Goal: Transaction & Acquisition: Purchase product/service

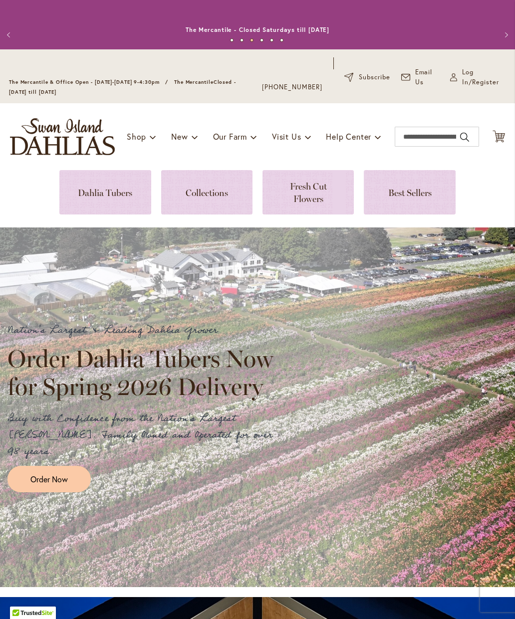
click at [56, 473] on span "Order Now" at bounding box center [48, 478] width 37 height 11
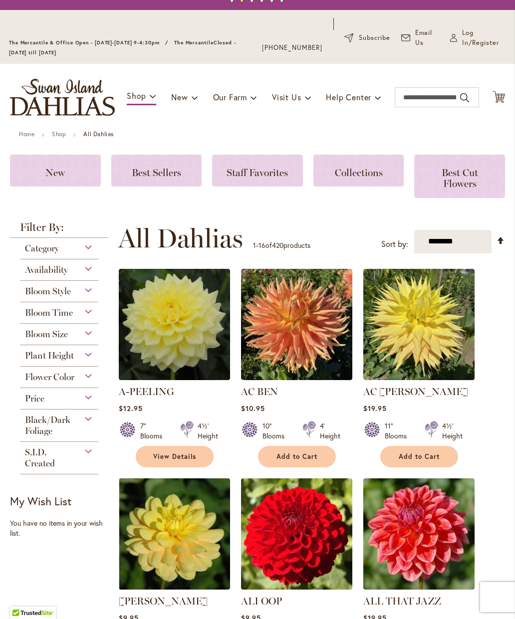
scroll to position [39, 0]
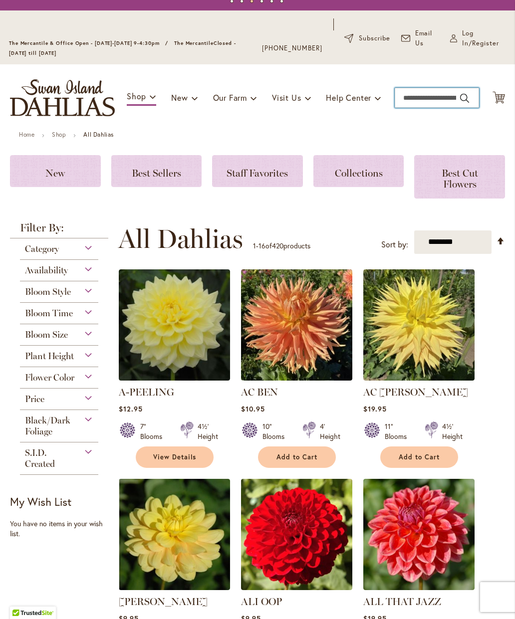
click at [430, 105] on input "Search" at bounding box center [437, 98] width 84 height 20
paste input "**********"
click at [467, 104] on button "Search" at bounding box center [464, 98] width 9 height 16
type input "**********"
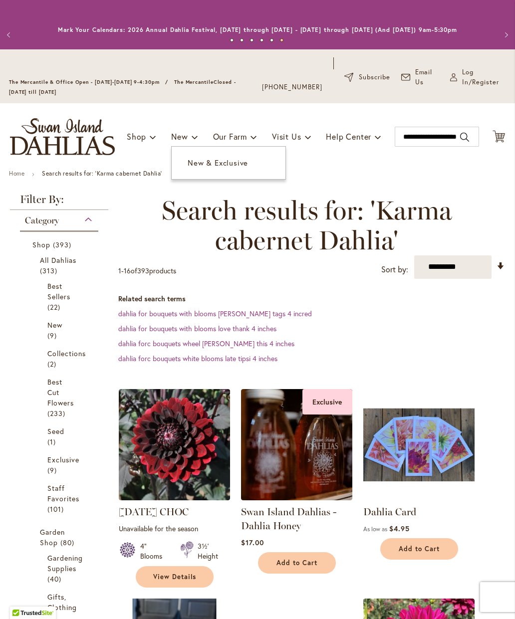
click at [225, 168] on span "New & Exclusive" at bounding box center [218, 163] width 60 height 10
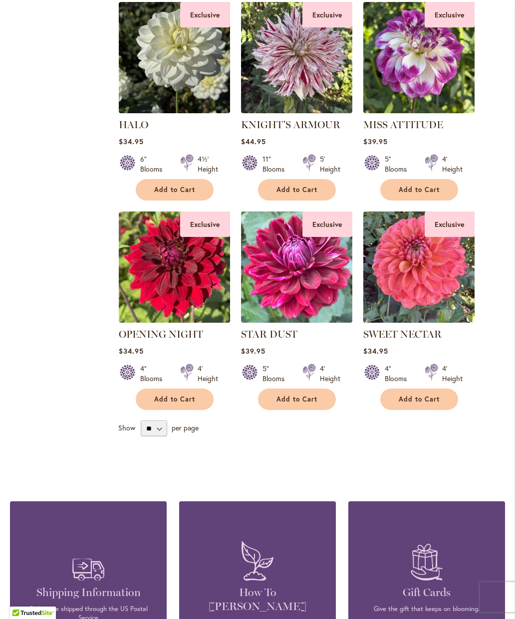
scroll to position [463, 0]
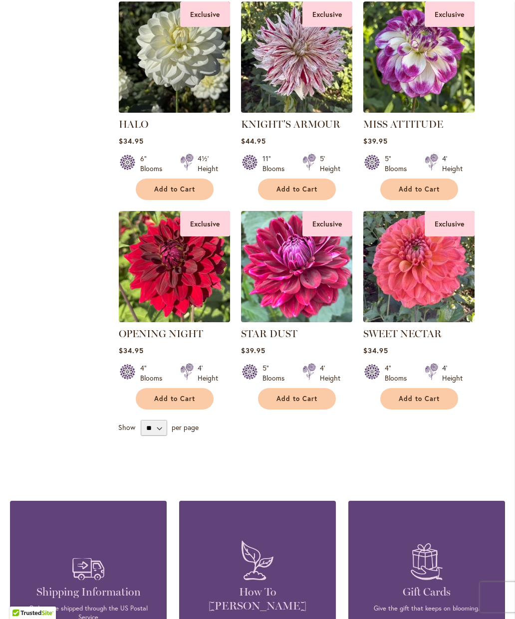
click at [309, 276] on img at bounding box center [296, 266] width 111 height 111
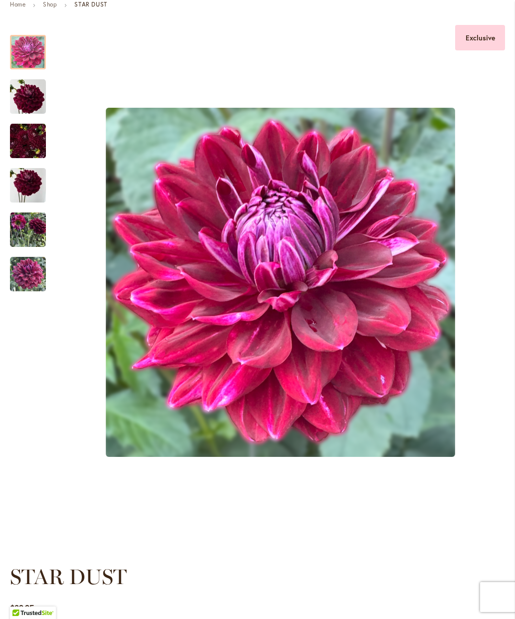
scroll to position [171, 0]
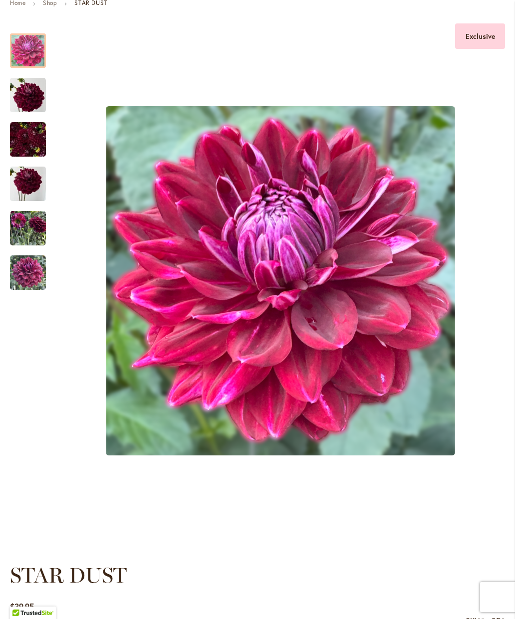
click at [32, 238] on img "STAR DUST" at bounding box center [28, 229] width 36 height 36
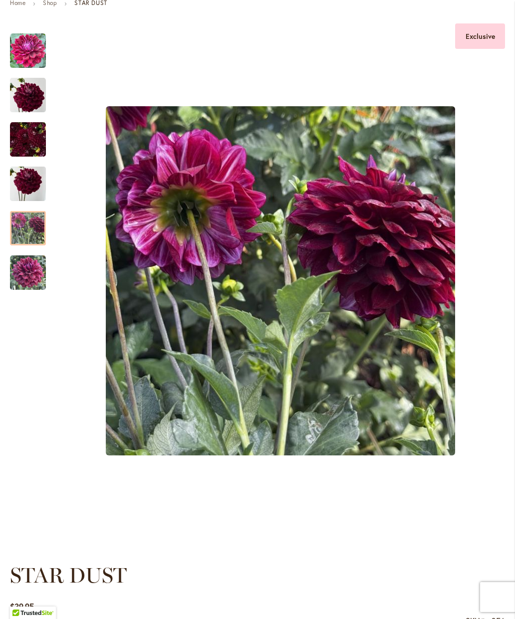
click at [30, 279] on img "STAR DUST" at bounding box center [28, 273] width 36 height 36
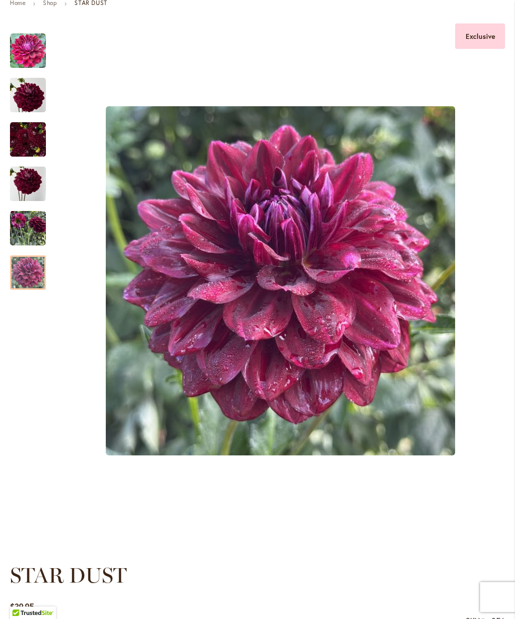
click at [34, 62] on img "STAR DUST" at bounding box center [28, 51] width 36 height 36
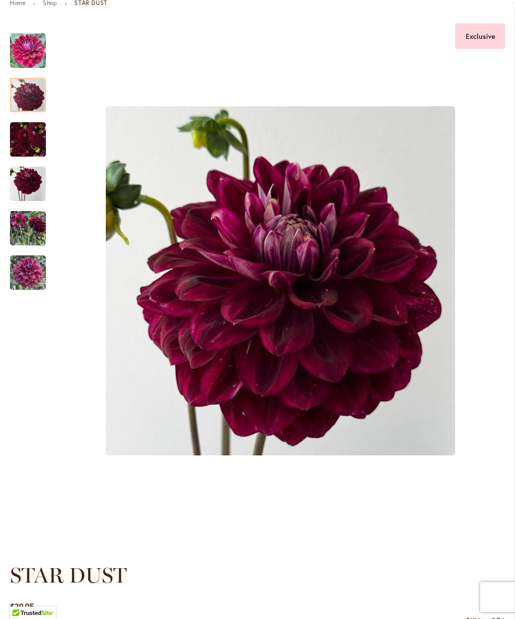
click at [28, 104] on img "STAR DUST" at bounding box center [28, 95] width 36 height 36
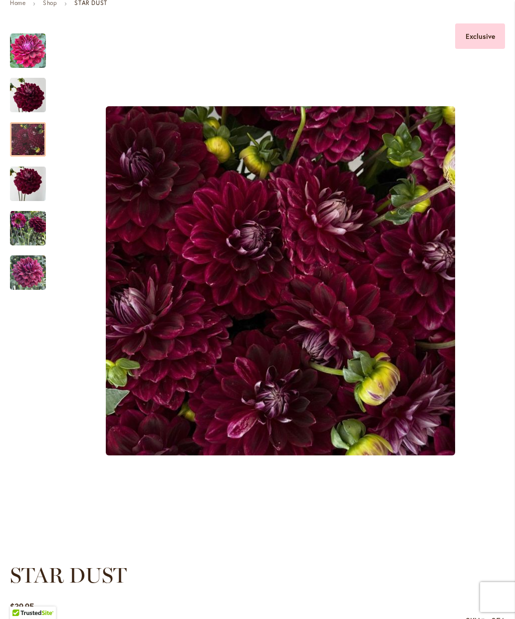
click at [31, 155] on img "STAR DUST" at bounding box center [28, 140] width 36 height 36
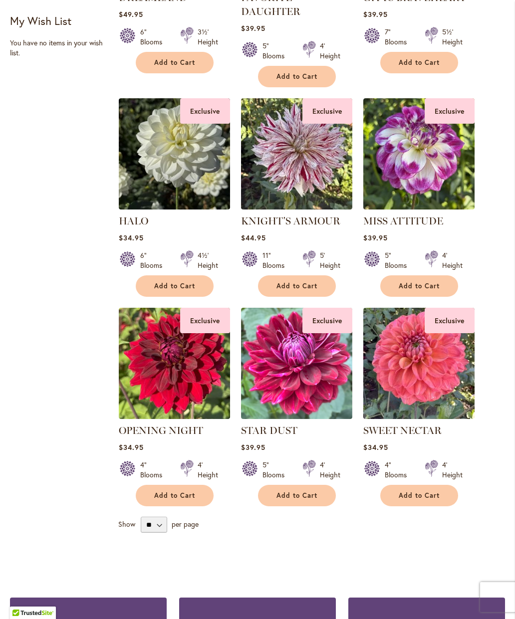
scroll to position [366, 0]
click at [307, 500] on span "Add to Cart" at bounding box center [296, 495] width 41 height 8
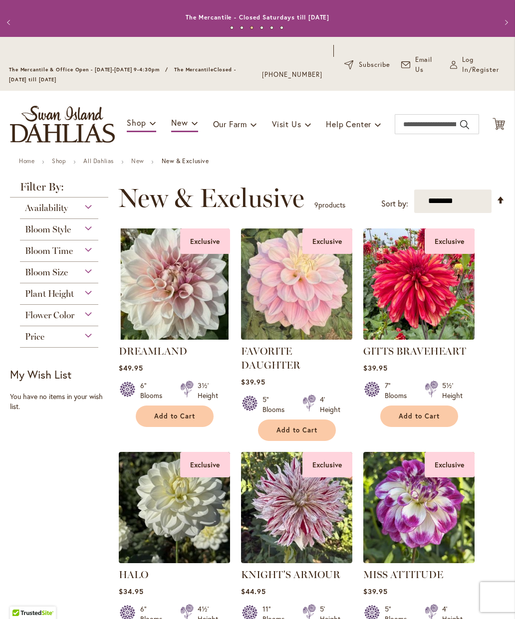
scroll to position [12, 0]
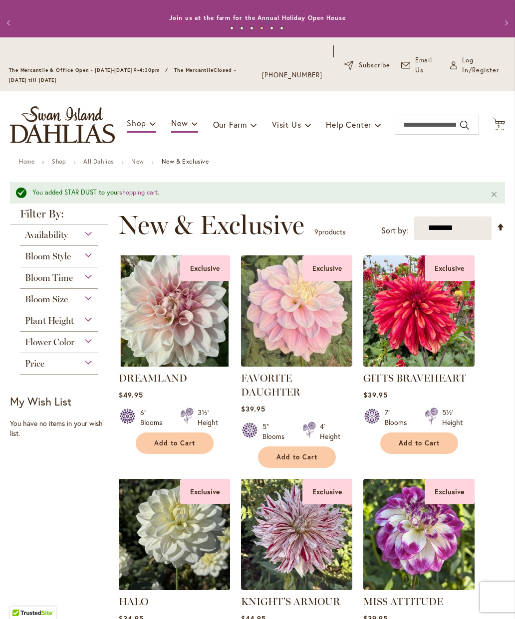
click at [104, 165] on link "All Dahlias" at bounding box center [98, 161] width 30 height 7
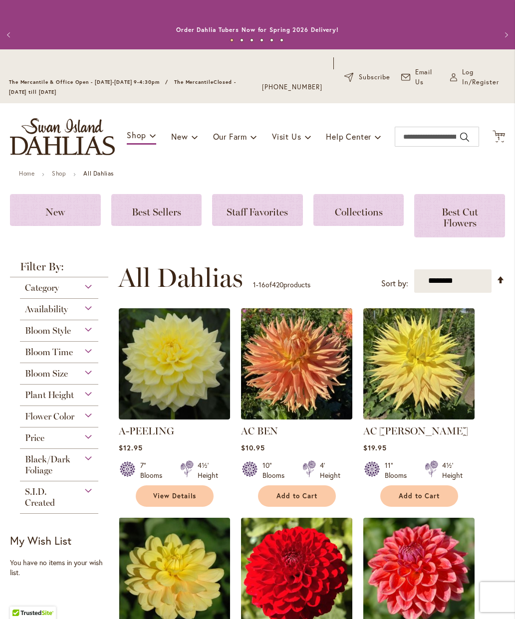
click at [154, 218] on span "Best Sellers" at bounding box center [156, 212] width 49 height 12
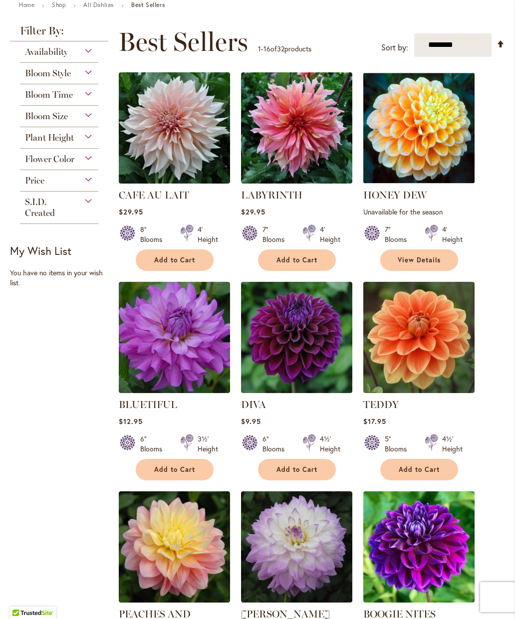
scroll to position [168, 0]
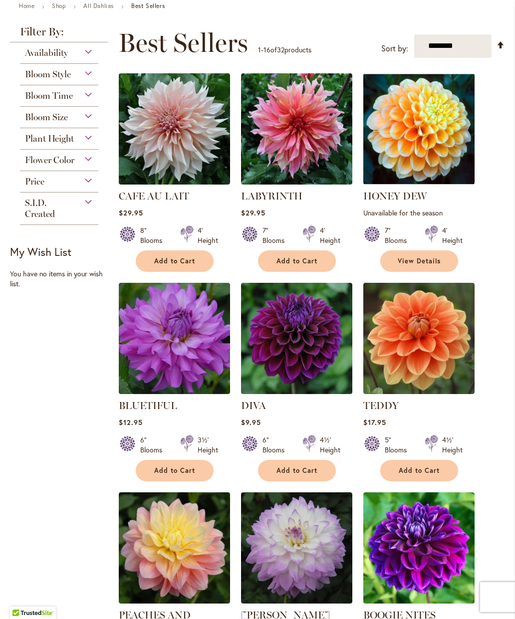
click at [301, 127] on img at bounding box center [296, 128] width 111 height 111
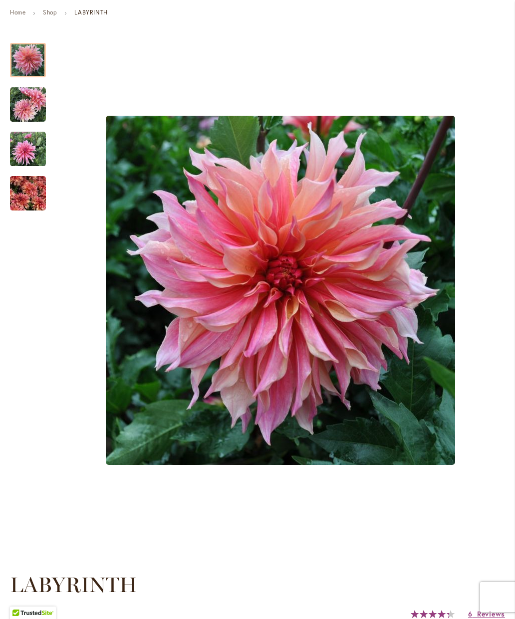
scroll to position [163, 0]
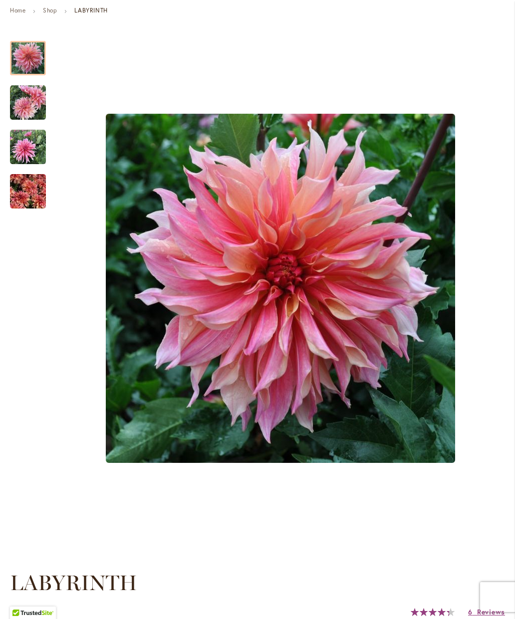
click at [26, 202] on img "Labyrinth" at bounding box center [28, 192] width 36 height 48
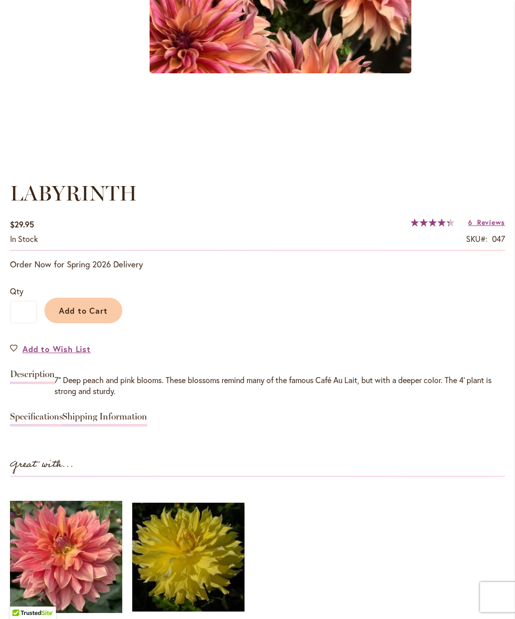
scroll to position [554, 0]
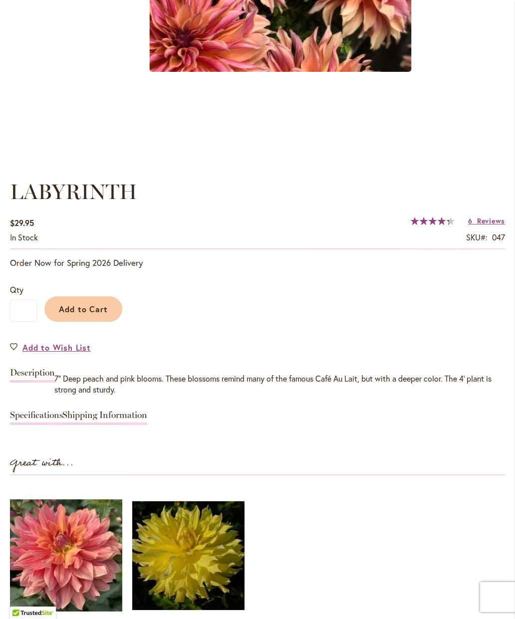
click at [82, 314] on span "Add to Cart" at bounding box center [83, 309] width 49 height 10
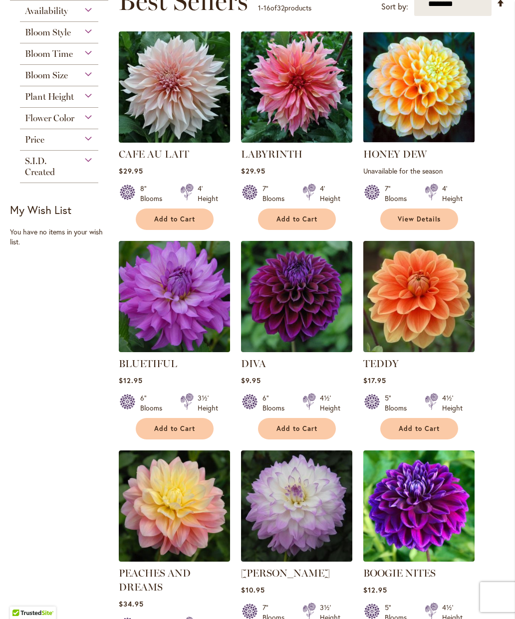
scroll to position [213, 0]
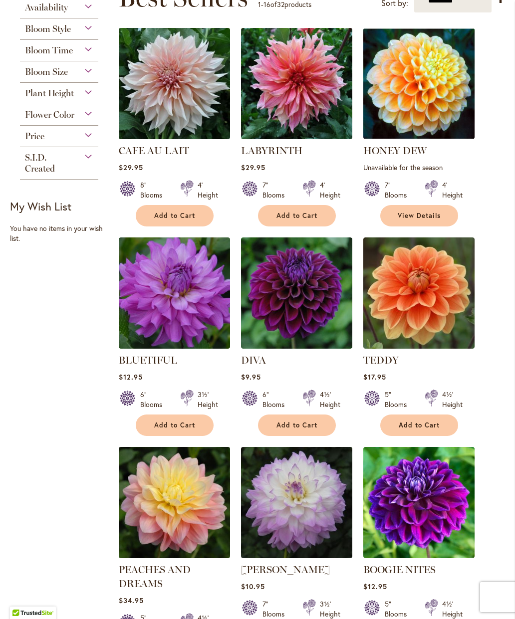
click at [304, 301] on img at bounding box center [296, 292] width 111 height 111
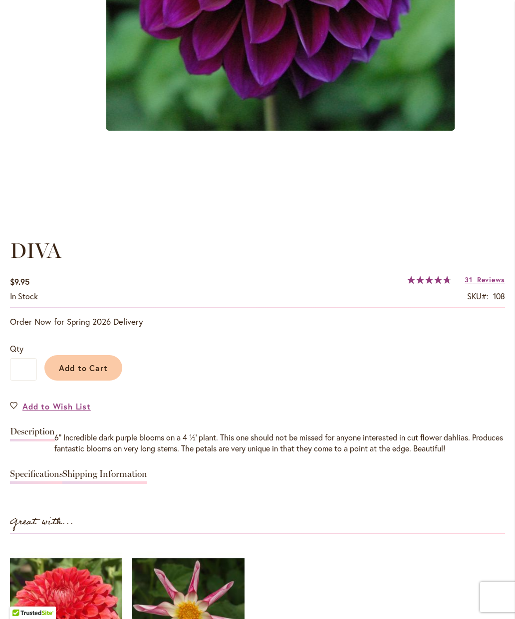
scroll to position [500, 0]
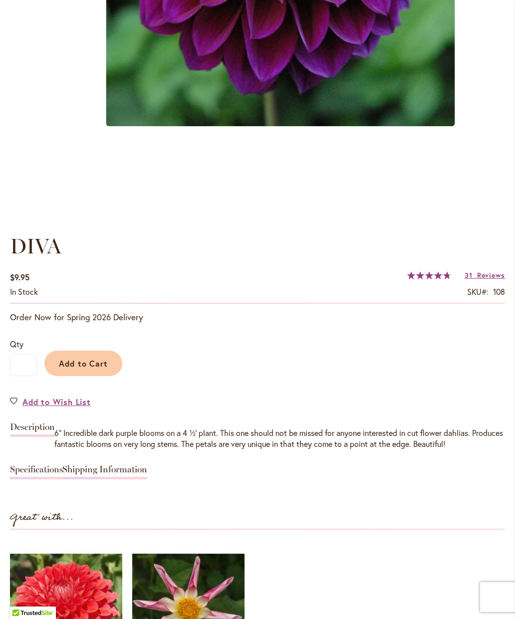
click at [86, 368] on span "Add to Cart" at bounding box center [83, 363] width 49 height 10
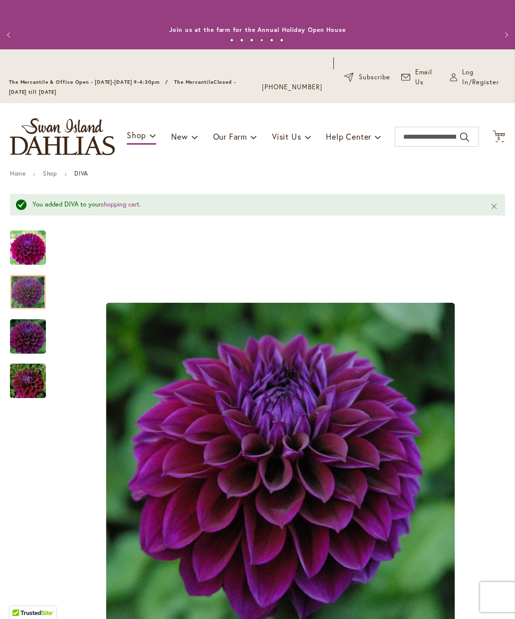
scroll to position [0, 0]
click at [57, 177] on link "Shop" at bounding box center [50, 173] width 14 height 7
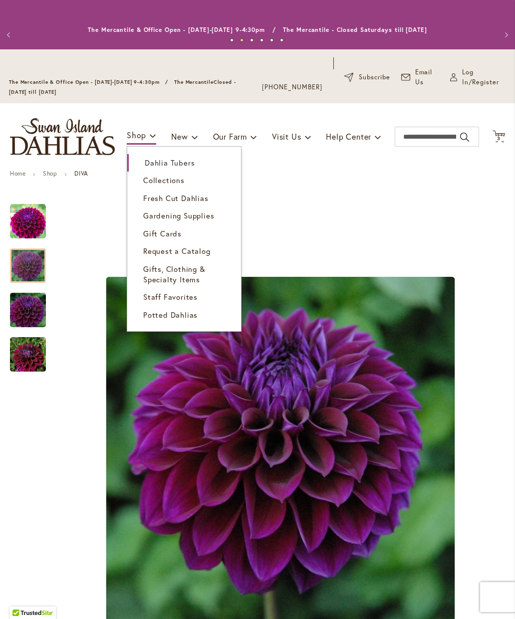
click at [181, 168] on span "Dahlia Tubers" at bounding box center [170, 163] width 50 height 10
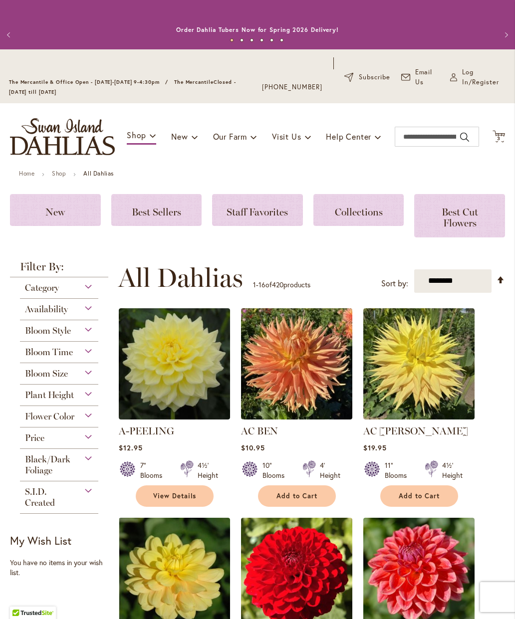
click at [277, 218] on span "Staff Favorites" at bounding box center [257, 212] width 61 height 12
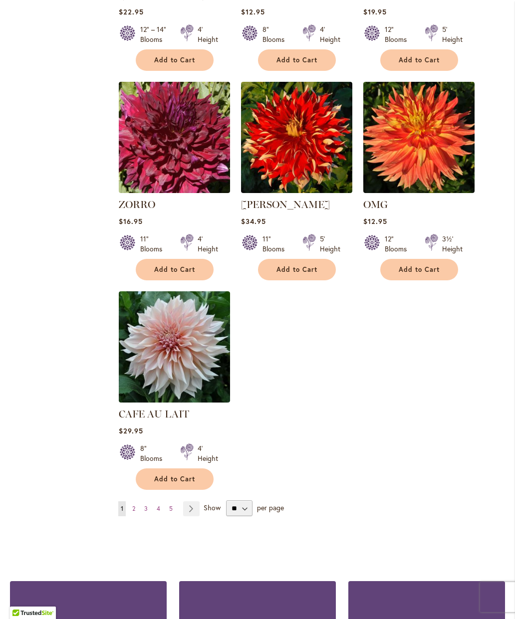
scroll to position [1011, 0]
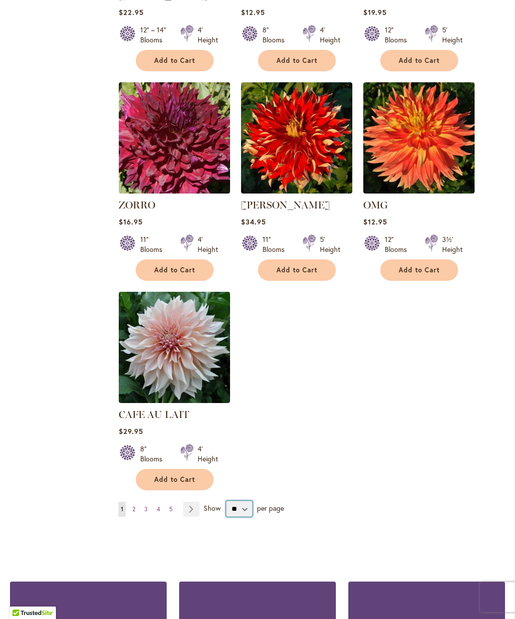
click at [248, 517] on select "** ** ** **" at bounding box center [239, 509] width 26 height 16
select select "**"
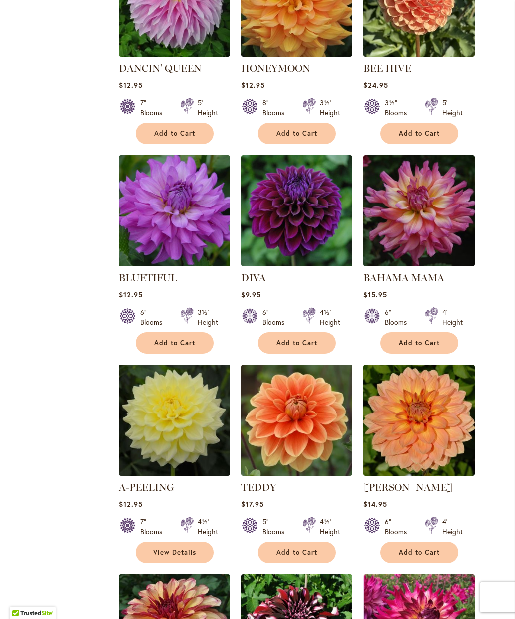
scroll to position [1804, 0]
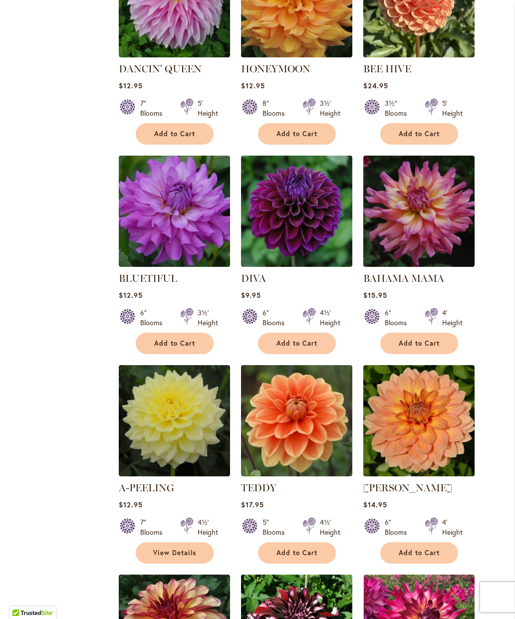
click at [434, 215] on img at bounding box center [418, 211] width 111 height 111
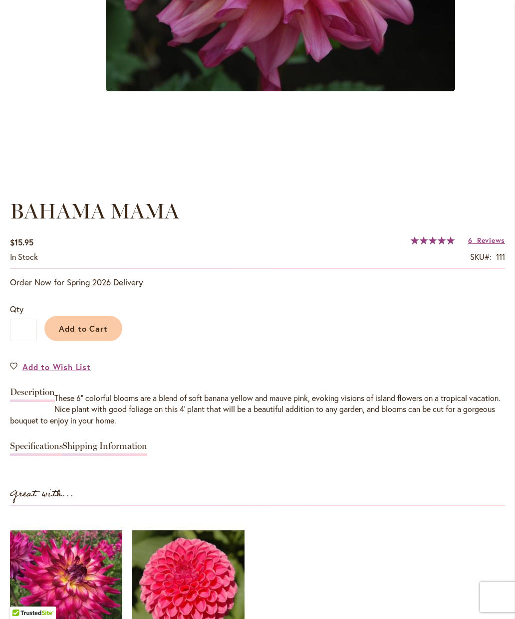
scroll to position [536, 0]
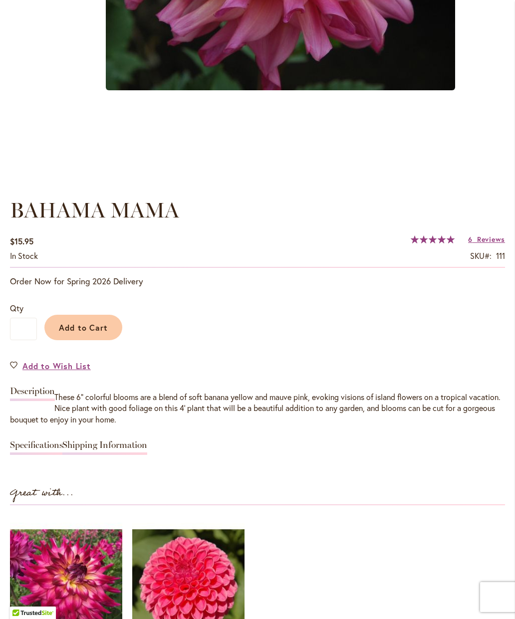
click at [88, 333] on span "Add to Cart" at bounding box center [83, 327] width 49 height 10
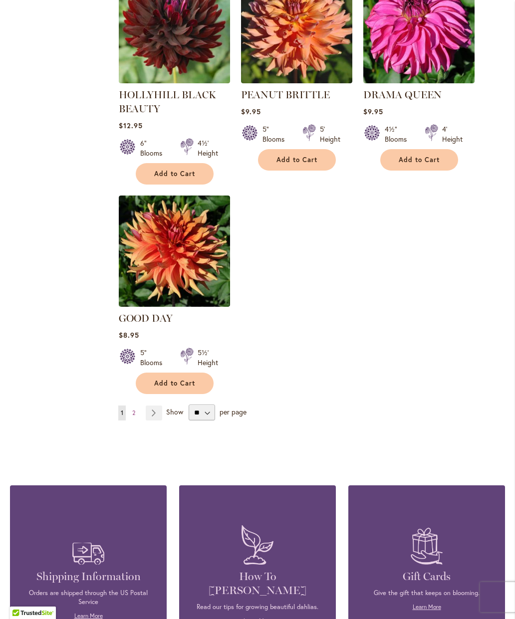
scroll to position [4544, 0]
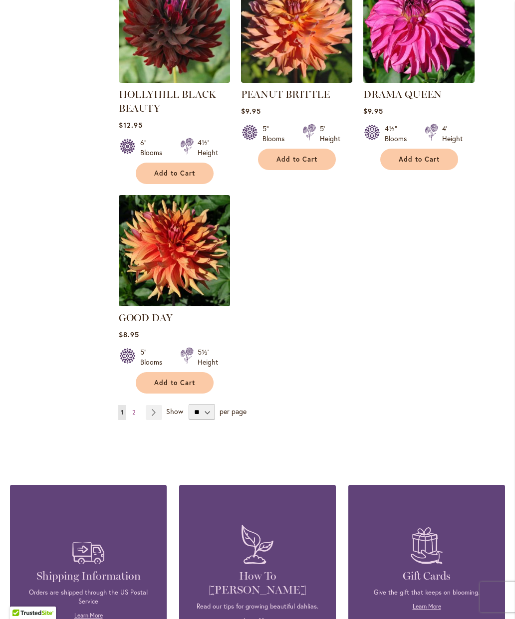
click at [156, 405] on link "Page Next" at bounding box center [154, 412] width 16 height 15
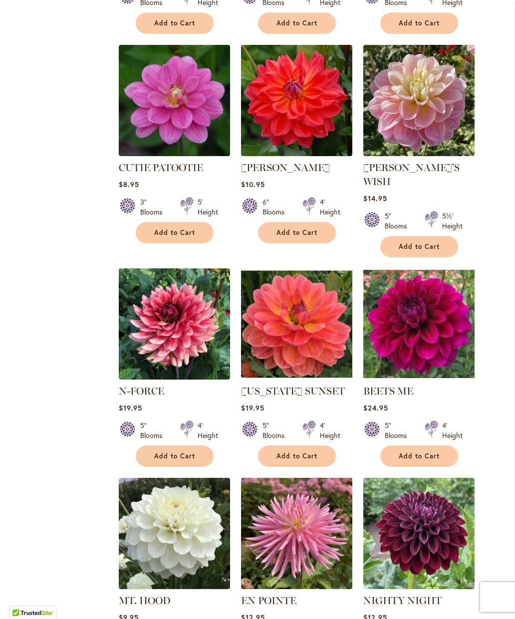
scroll to position [1887, 0]
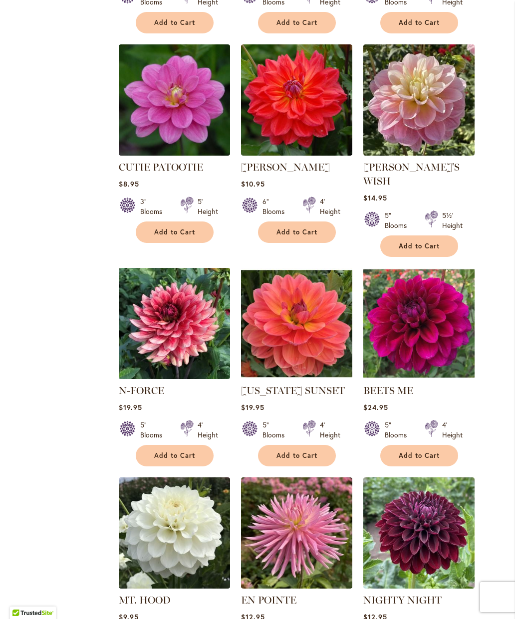
click at [425, 294] on img at bounding box center [418, 323] width 111 height 111
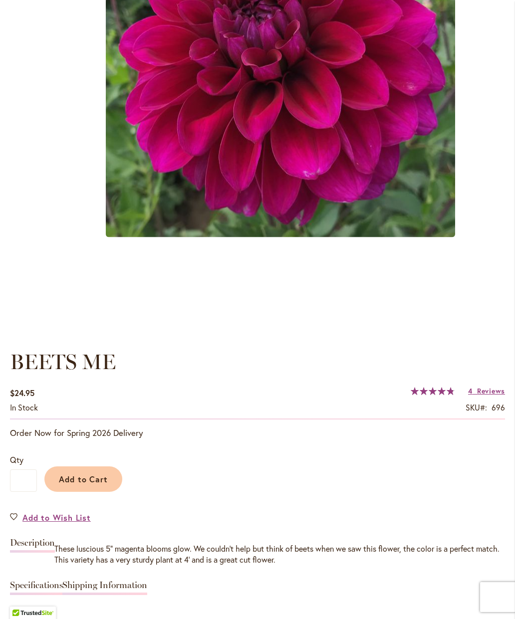
scroll to position [423, 0]
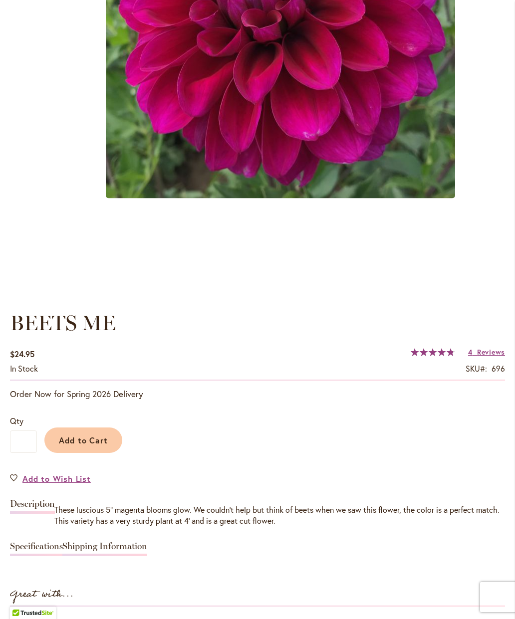
click at [88, 446] on span "Add to Cart" at bounding box center [83, 440] width 49 height 10
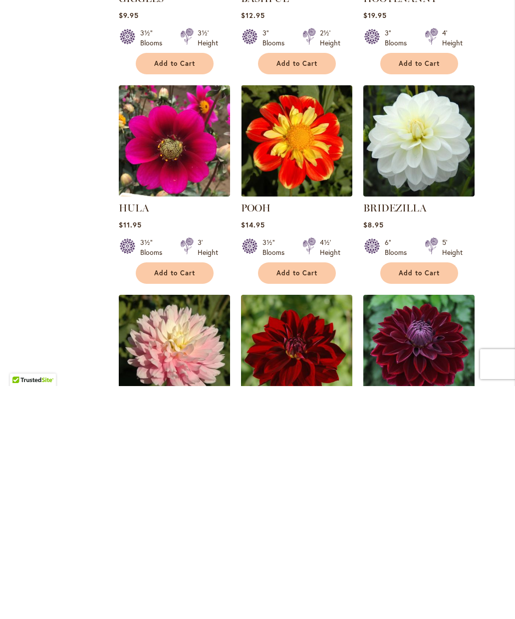
scroll to position [342, 0]
click at [185, 318] on img at bounding box center [174, 373] width 111 height 111
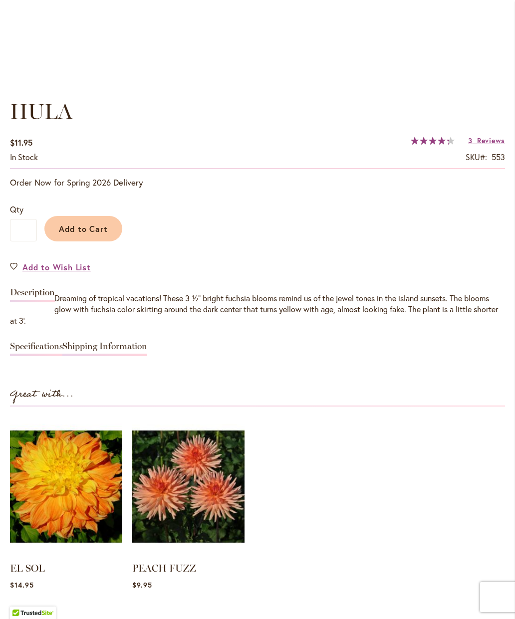
scroll to position [635, 0]
click at [90, 234] on span "Add to Cart" at bounding box center [83, 228] width 49 height 10
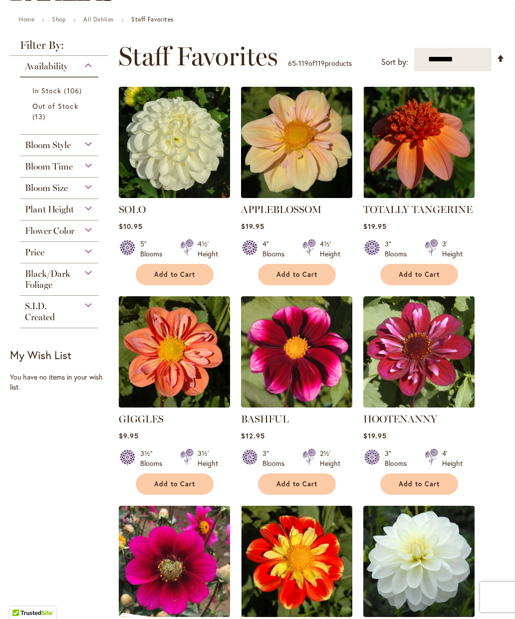
scroll to position [154, 0]
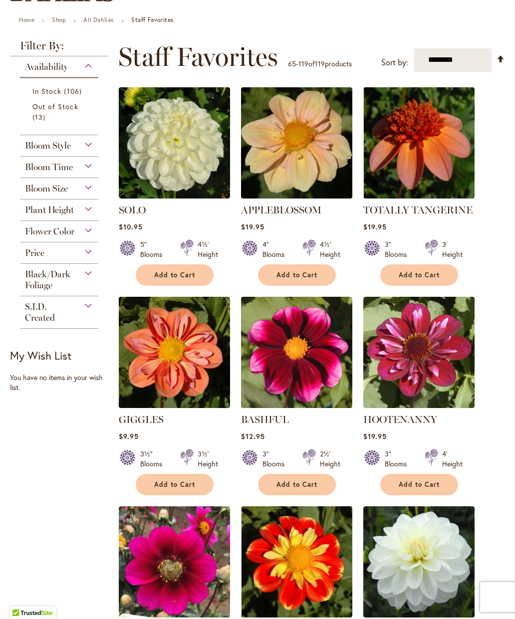
click at [429, 279] on span "Add to Cart" at bounding box center [419, 275] width 41 height 8
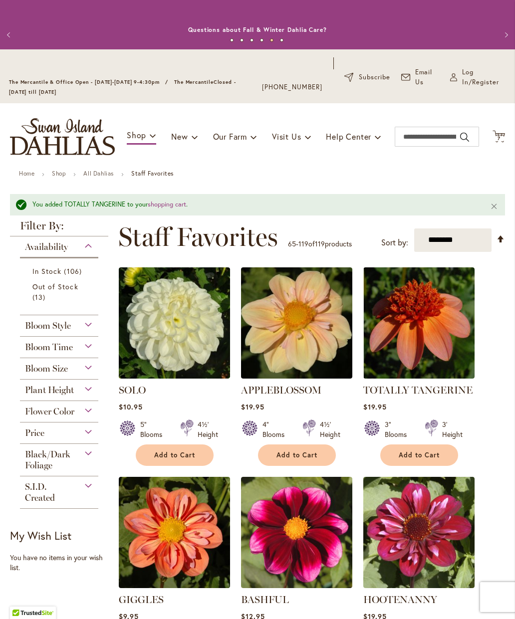
scroll to position [0, 0]
click at [169, 209] on link "shopping cart" at bounding box center [167, 204] width 38 height 8
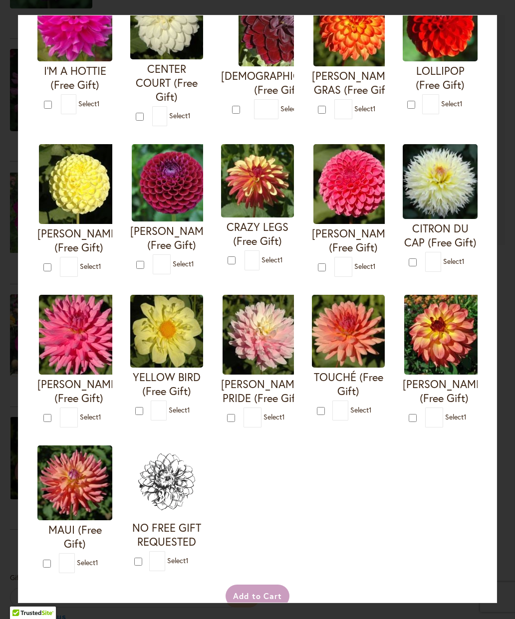
scroll to position [137, 0]
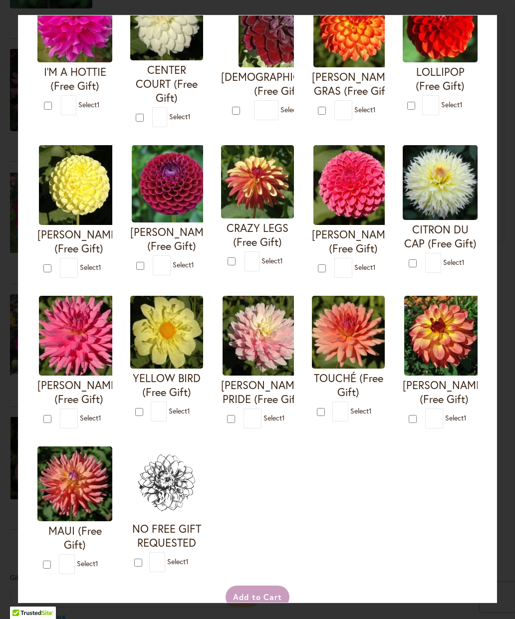
type input "*"
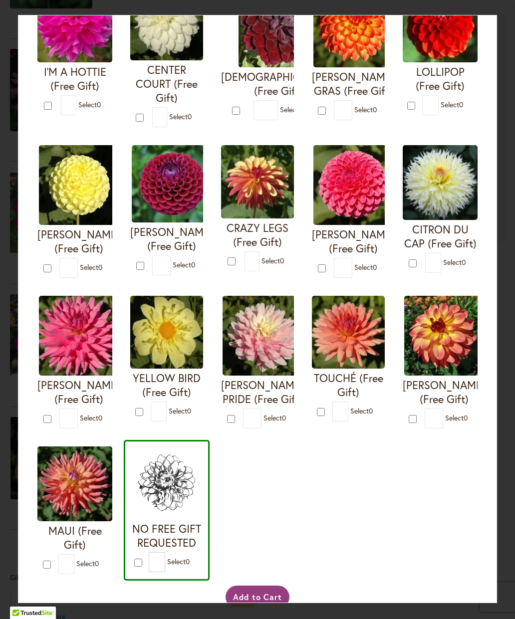
click at [270, 609] on button "Add to Cart" at bounding box center [258, 597] width 64 height 23
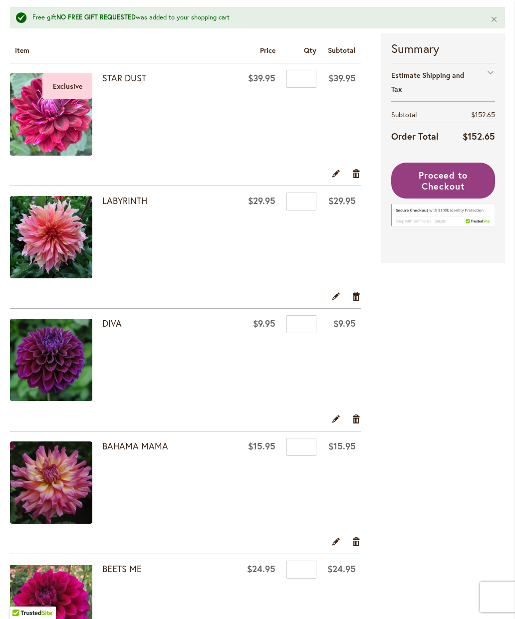
scroll to position [211, 0]
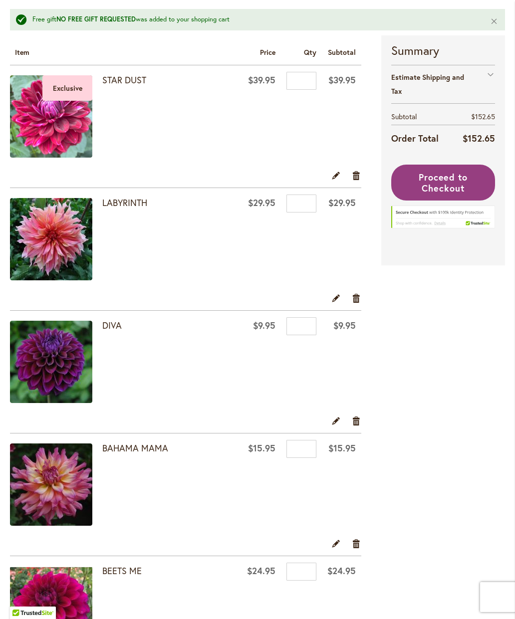
click at [360, 181] on link "Remove item" at bounding box center [356, 175] width 9 height 11
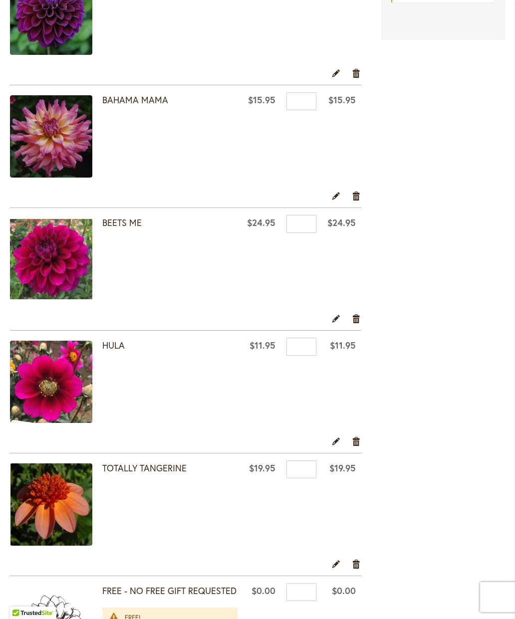
scroll to position [411, 0]
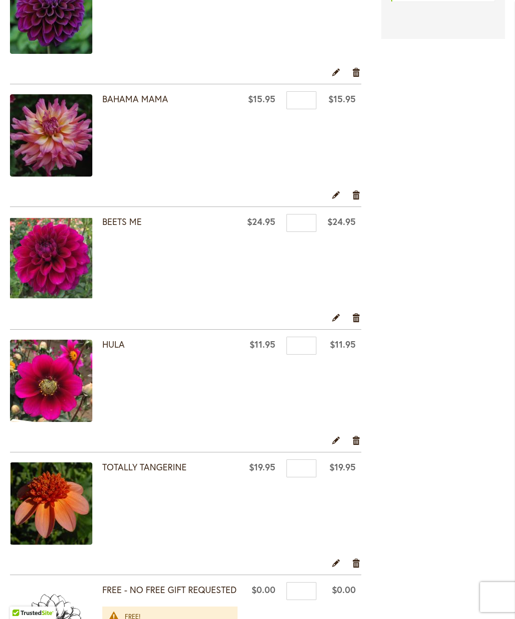
click at [360, 323] on link "Remove item" at bounding box center [356, 317] width 9 height 11
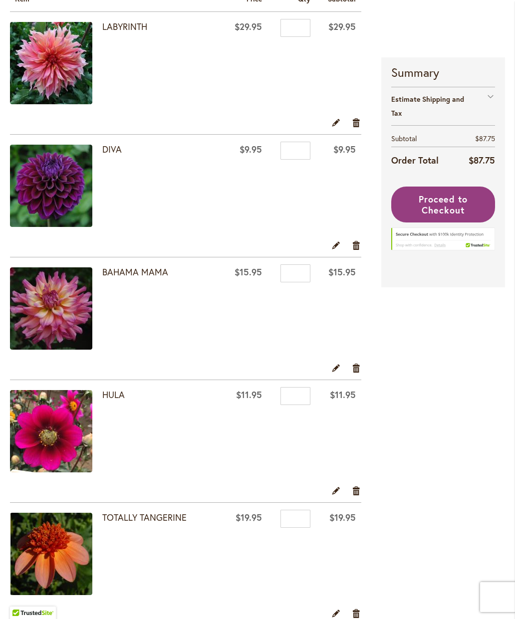
scroll to position [234, 0]
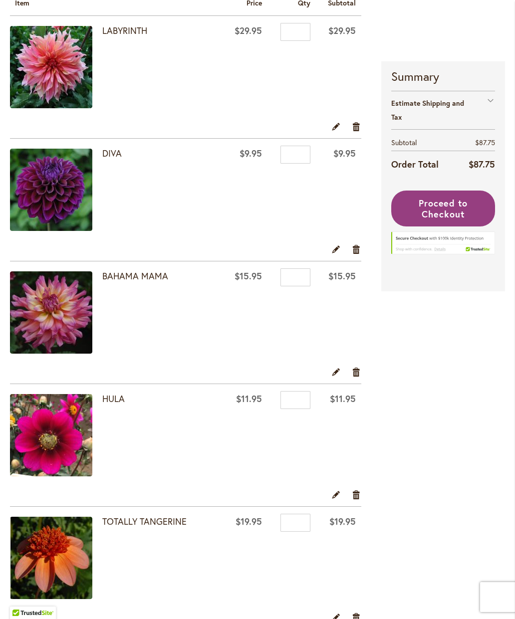
click at [493, 113] on div "Estimate Shipping and Tax" at bounding box center [443, 110] width 104 height 38
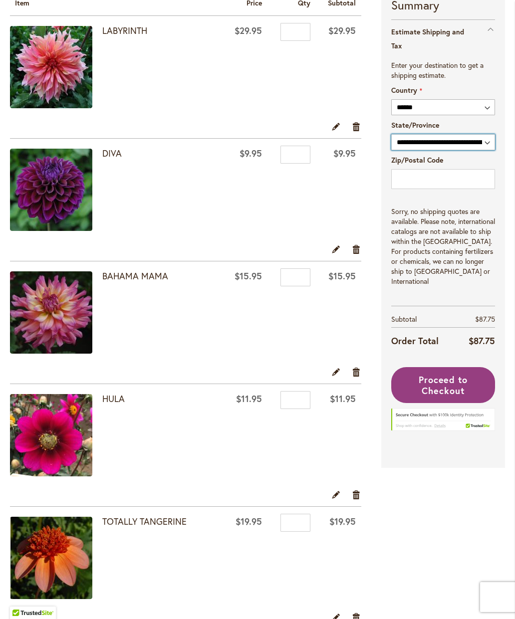
click at [458, 150] on select "**********" at bounding box center [443, 142] width 104 height 16
select select "**"
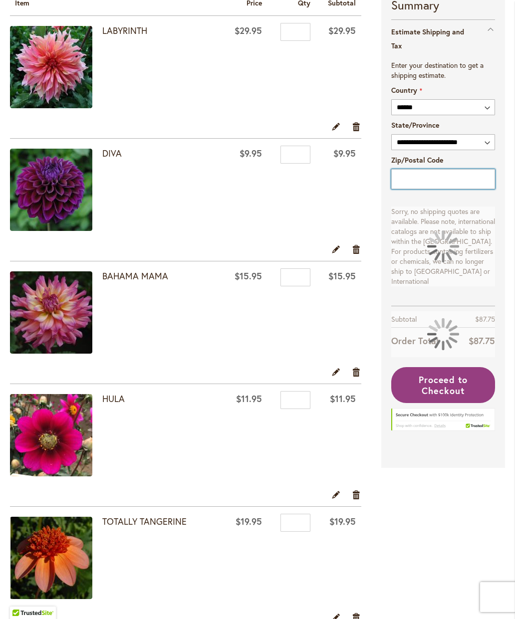
click at [437, 189] on input "Zip/Postal Code" at bounding box center [443, 179] width 104 height 20
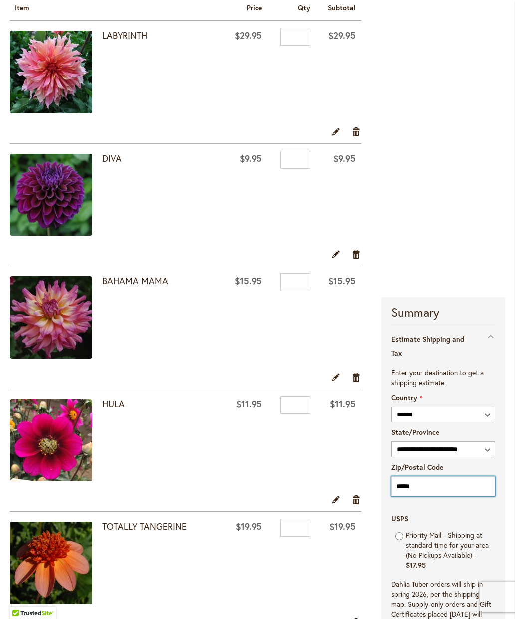
scroll to position [226, 0]
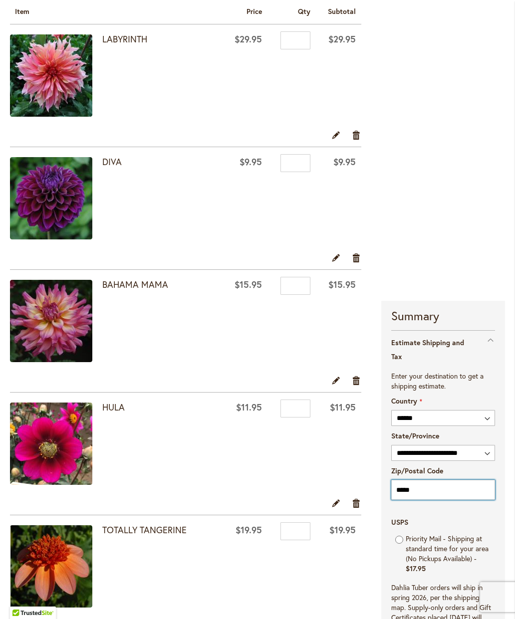
type input "*****"
click at [360, 140] on link "Remove item" at bounding box center [356, 134] width 9 height 11
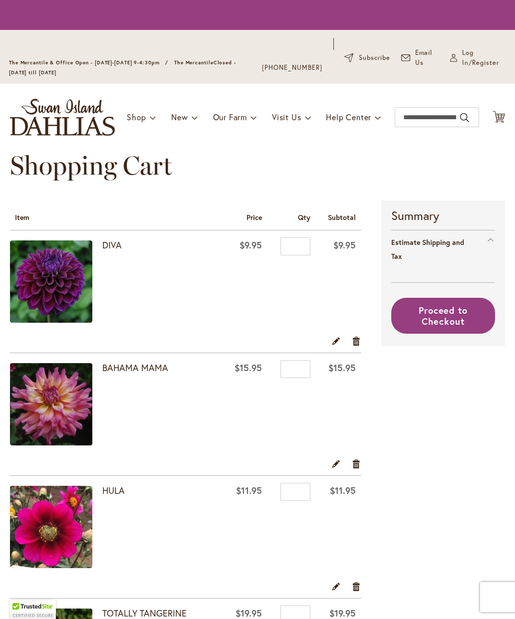
select select "**"
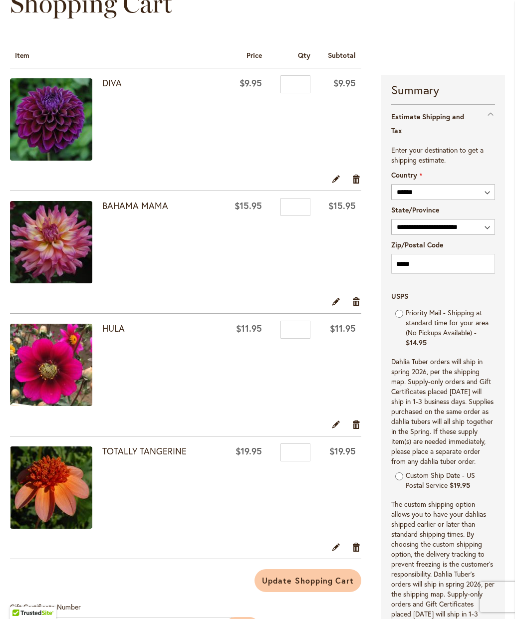
scroll to position [181, 0]
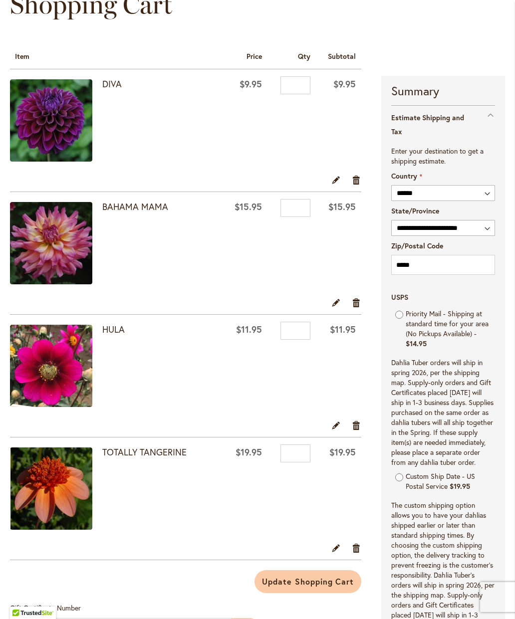
click at [47, 368] on img at bounding box center [51, 366] width 82 height 82
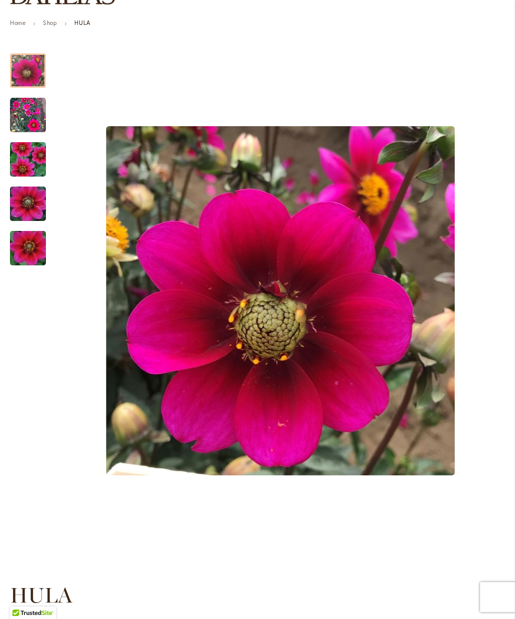
scroll to position [142, 0]
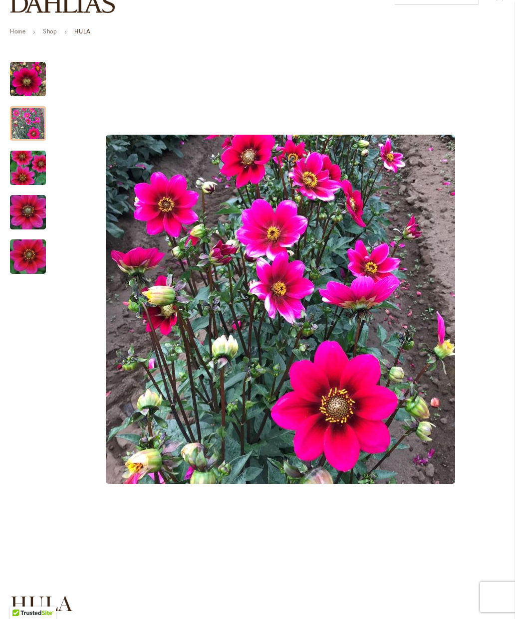
click at [27, 132] on img "HULA" at bounding box center [28, 124] width 36 height 36
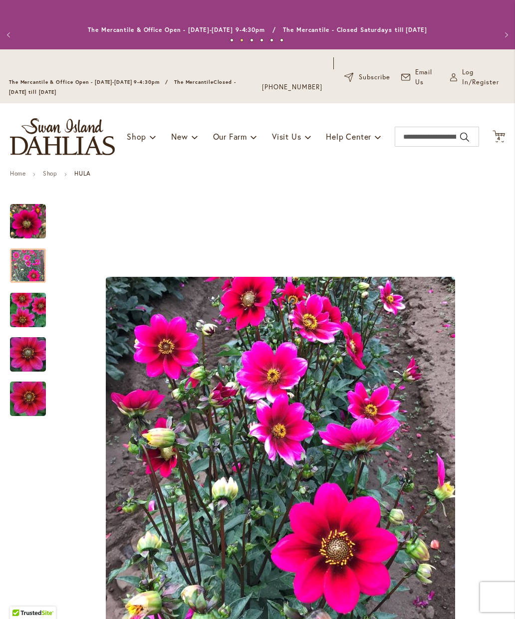
scroll to position [0, 0]
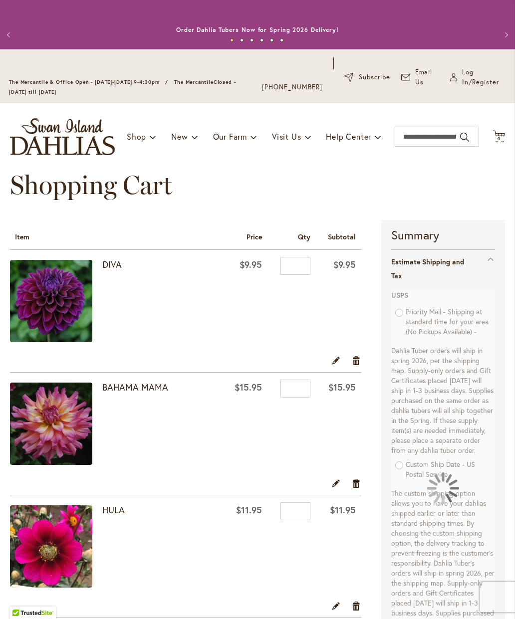
select select "**"
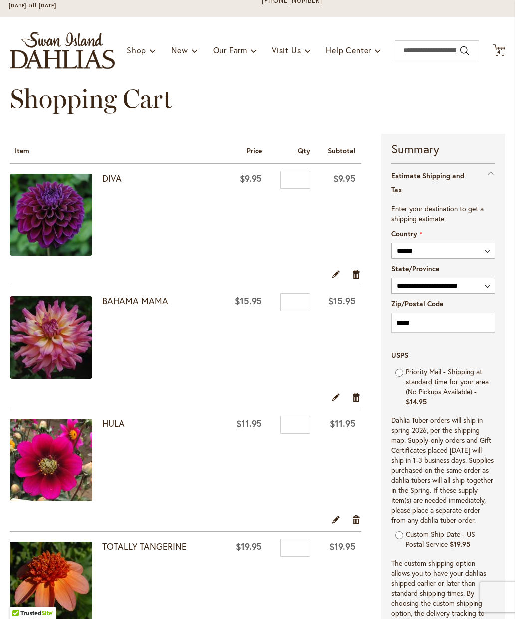
scroll to position [93, 0]
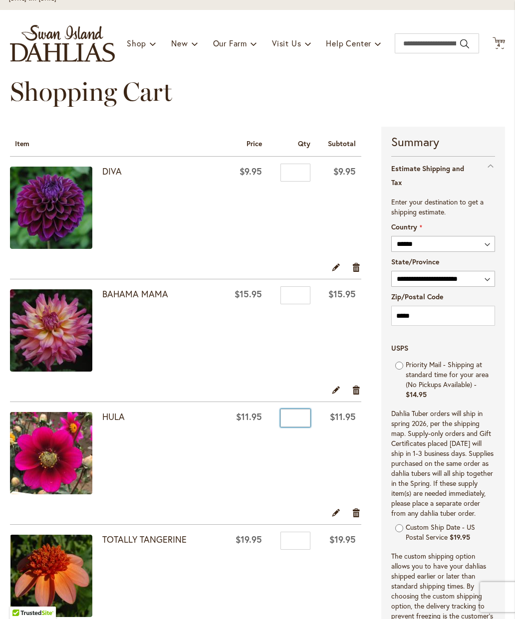
click at [306, 426] on input "*" at bounding box center [295, 418] width 30 height 18
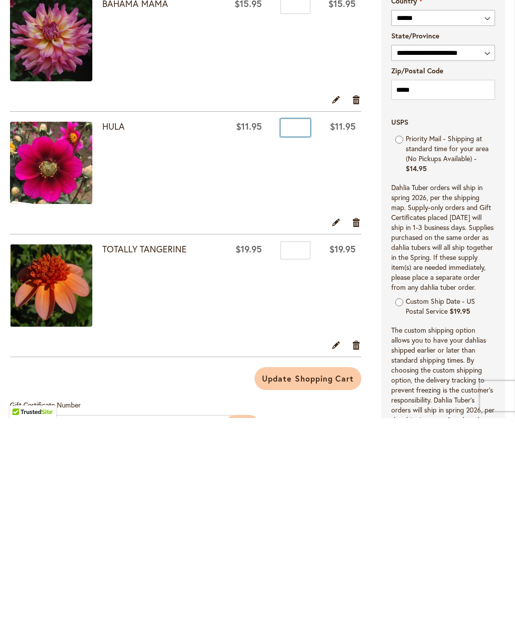
scroll to position [193, 0]
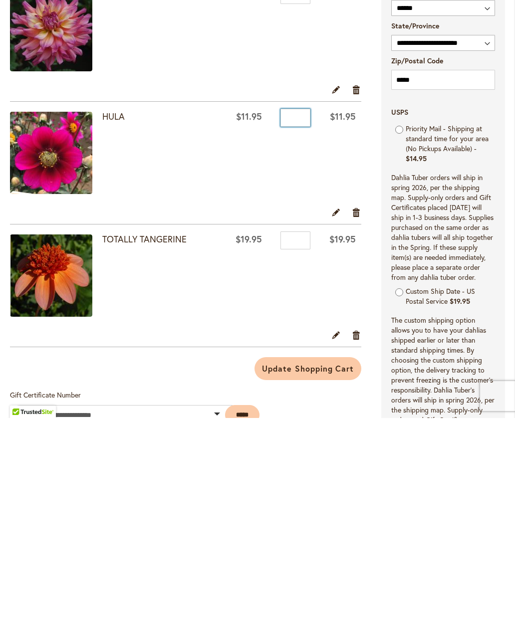
type input "*"
click at [361, 530] on link "Remove item" at bounding box center [356, 535] width 9 height 11
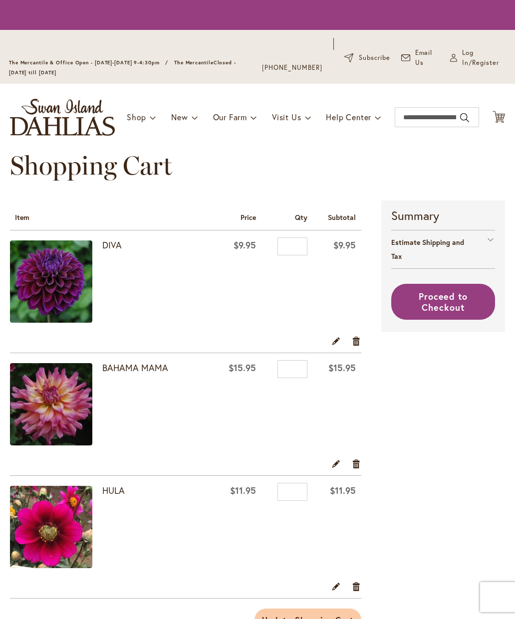
select select "**"
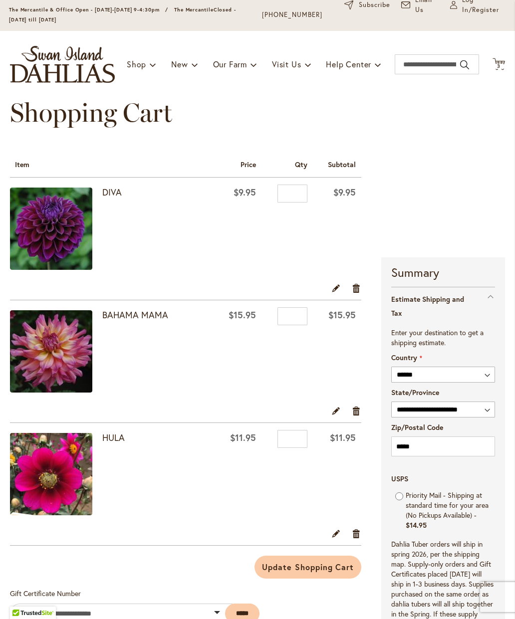
scroll to position [75, 0]
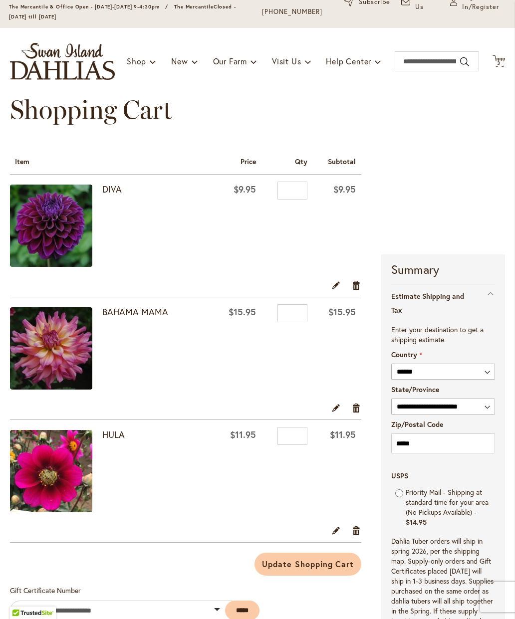
click at [62, 354] on img at bounding box center [51, 348] width 82 height 82
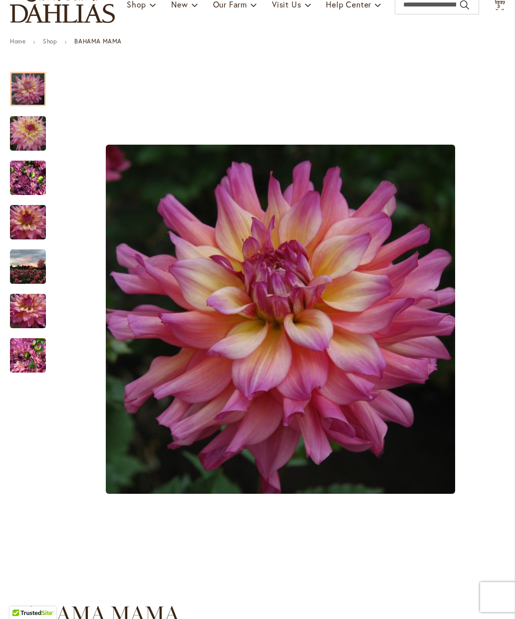
scroll to position [137, 0]
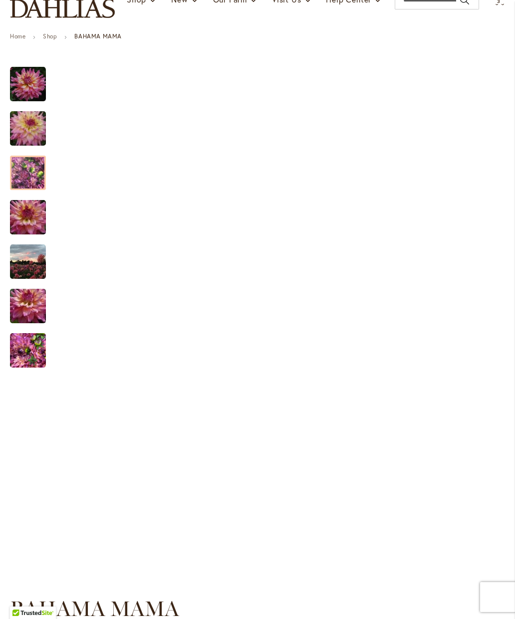
click at [34, 179] on img "Bahama Mama" at bounding box center [28, 173] width 36 height 48
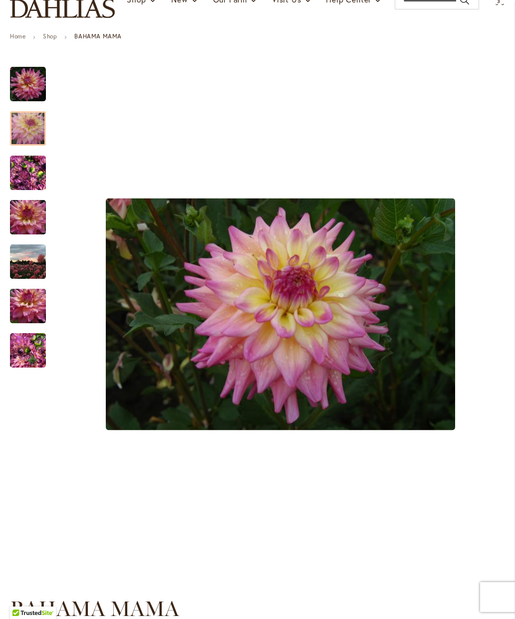
click at [34, 132] on img "Bahama Mama" at bounding box center [28, 129] width 72 height 48
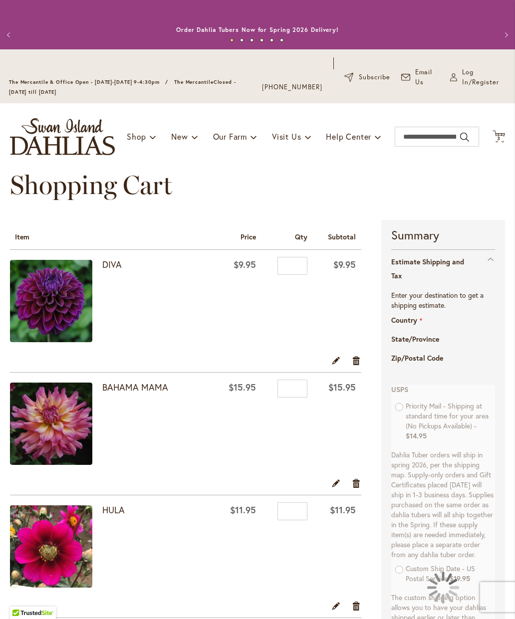
select select "**"
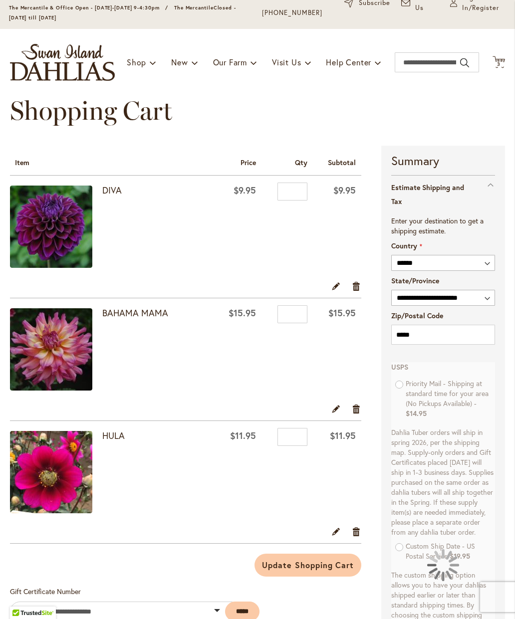
scroll to position [75, 0]
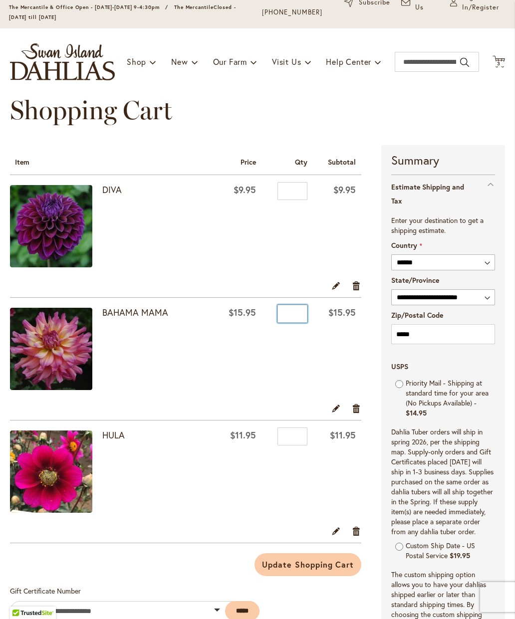
click at [299, 323] on input "*" at bounding box center [292, 314] width 30 height 18
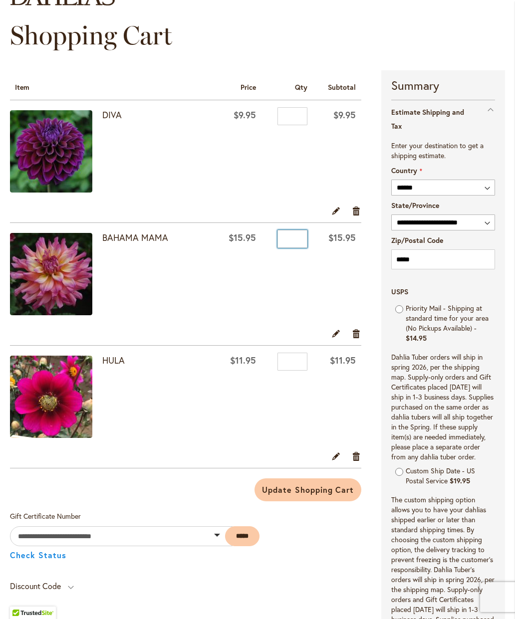
scroll to position [149, 0]
type input "*"
click at [308, 500] on button "Update Shopping Cart" at bounding box center [307, 490] width 107 height 23
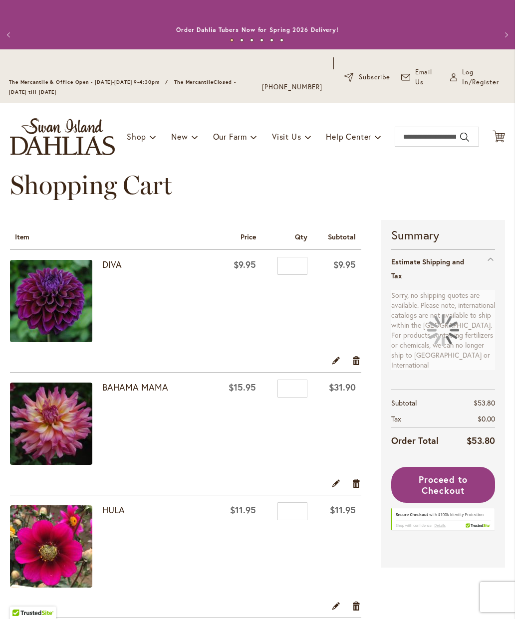
select select "**"
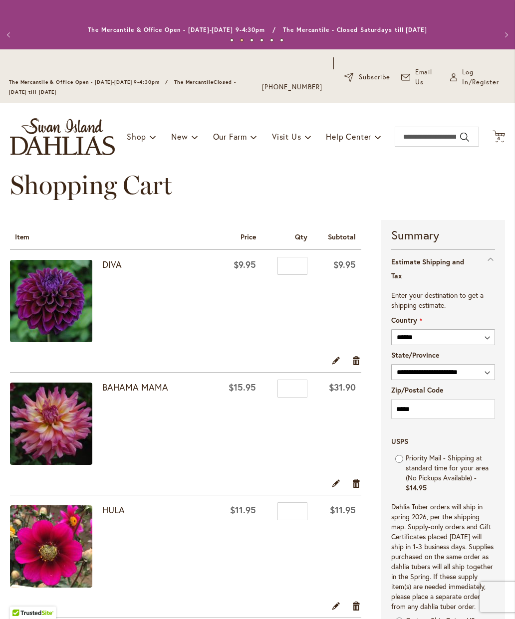
click at [60, 428] on img at bounding box center [51, 424] width 82 height 82
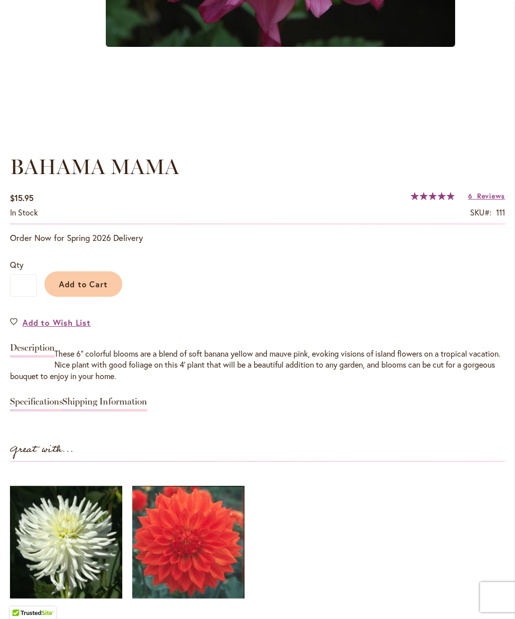
scroll to position [584, 0]
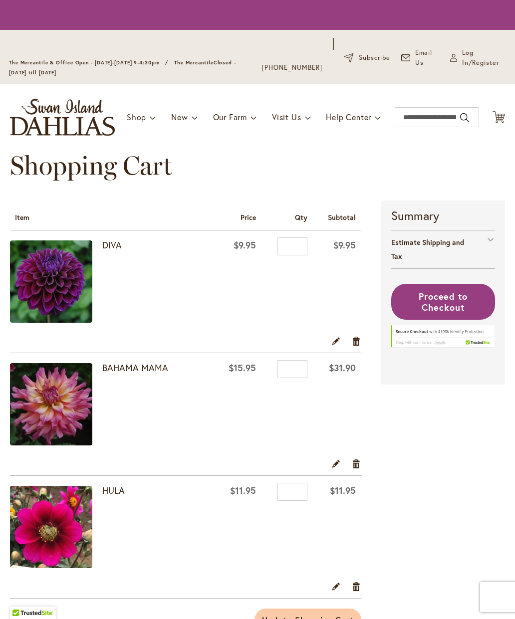
select select "**"
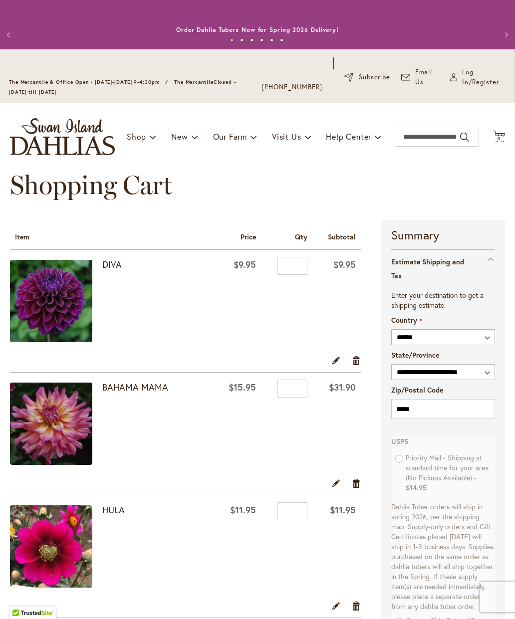
click at [52, 436] on img at bounding box center [51, 424] width 82 height 82
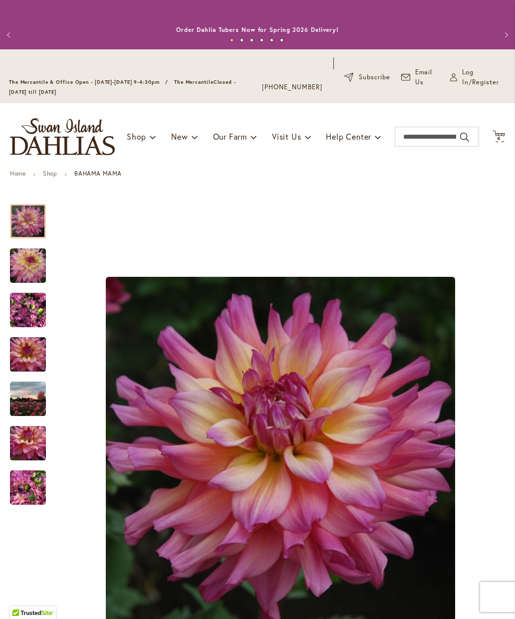
click at [35, 408] on img "Bahama Mama" at bounding box center [28, 399] width 36 height 36
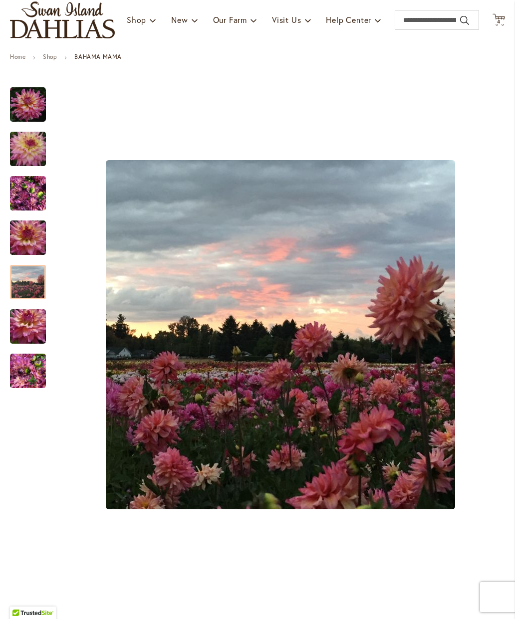
scroll to position [116, 0]
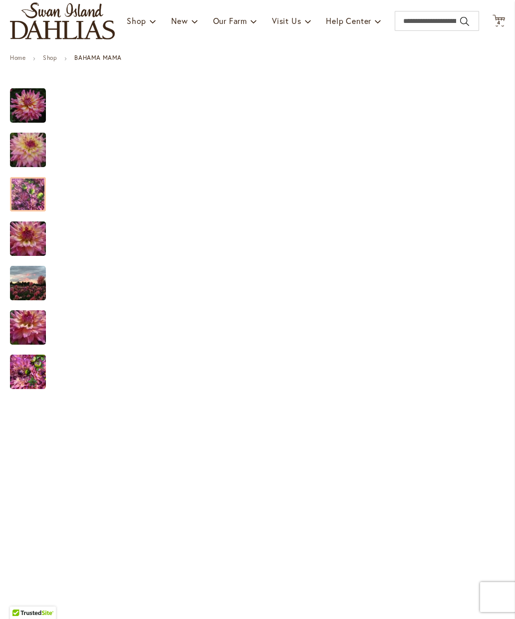
click at [28, 198] on img "Bahama Mama" at bounding box center [28, 195] width 36 height 48
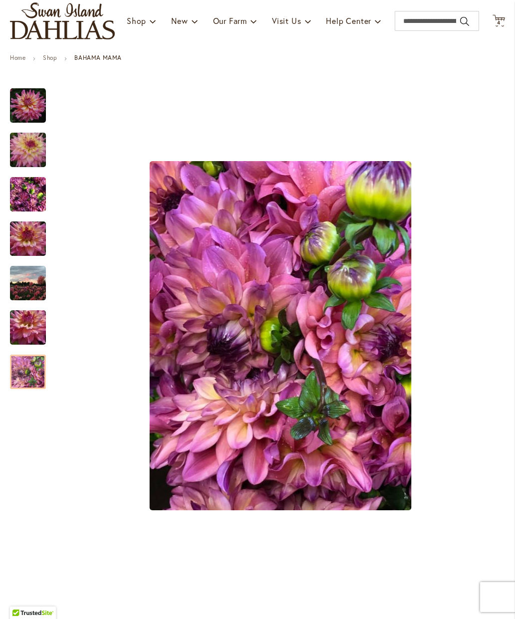
click at [29, 381] on img "Bahama Mama" at bounding box center [28, 372] width 36 height 48
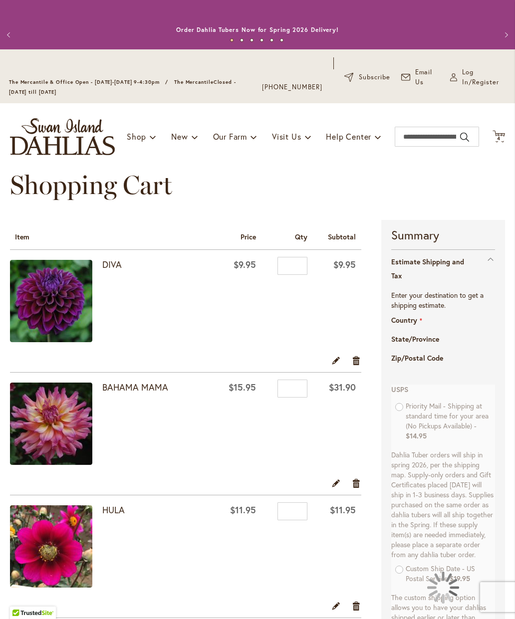
select select "**"
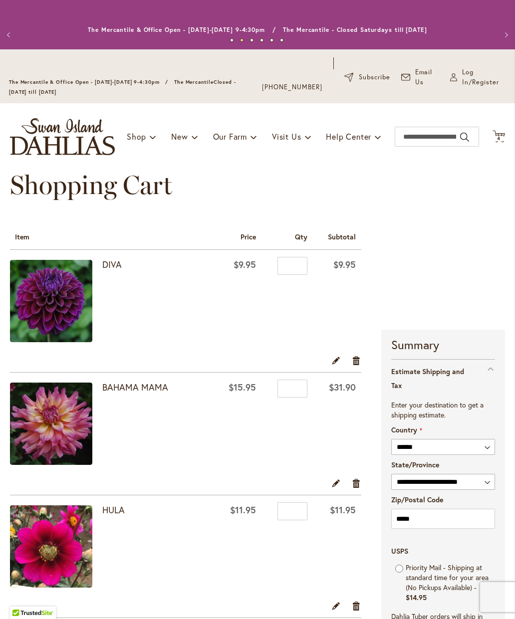
click at [44, 303] on img at bounding box center [51, 301] width 82 height 82
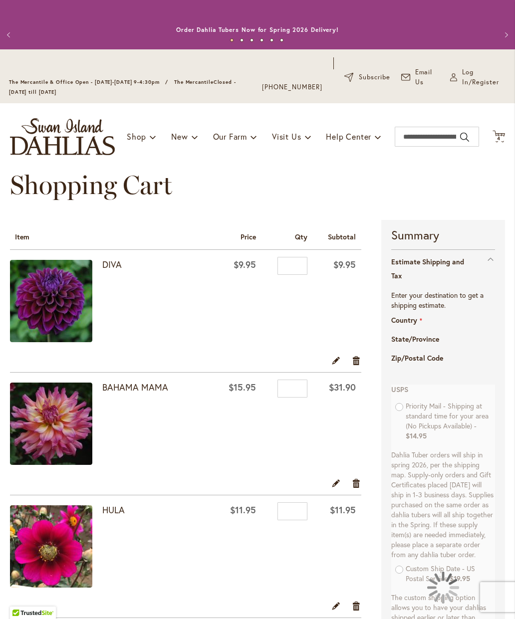
select select "**"
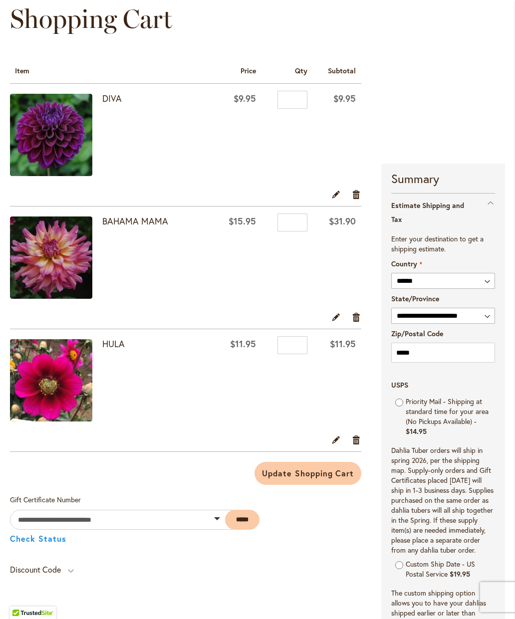
scroll to position [166, 0]
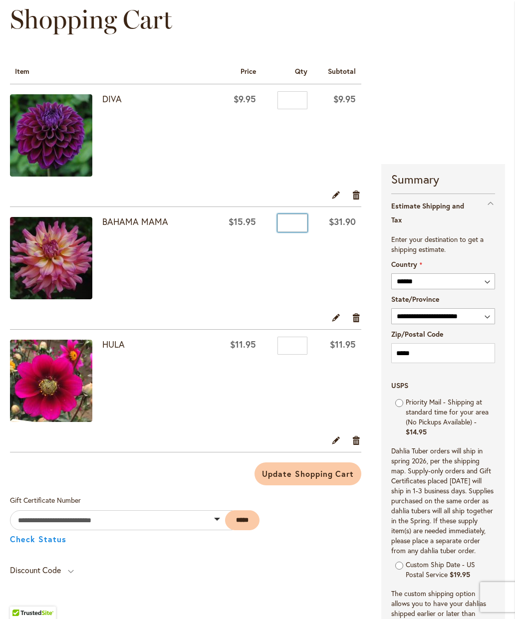
click at [304, 230] on input "*" at bounding box center [292, 223] width 30 height 18
type input "*"
click at [308, 484] on button "Update Shopping Cart" at bounding box center [307, 474] width 107 height 23
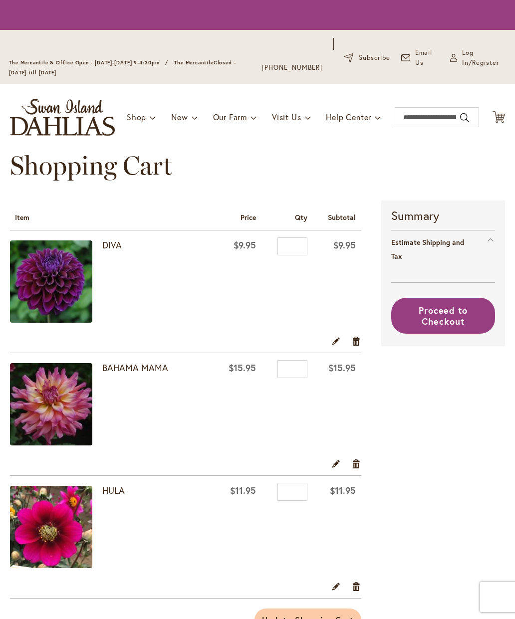
select select "**"
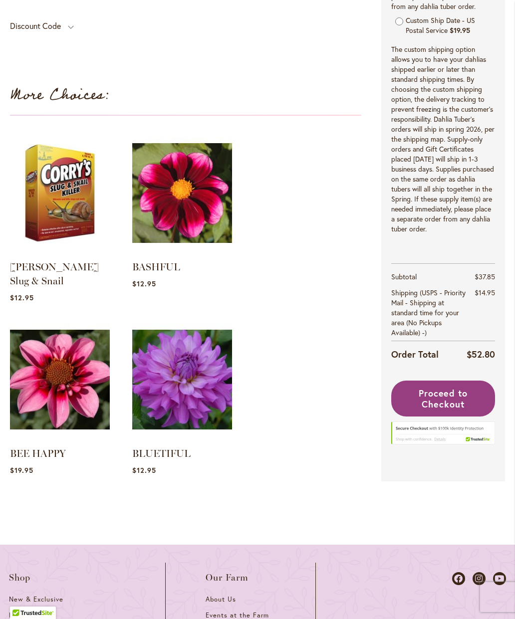
scroll to position [710, 0]
click at [446, 404] on span "Proceed to Checkout" at bounding box center [443, 398] width 49 height 23
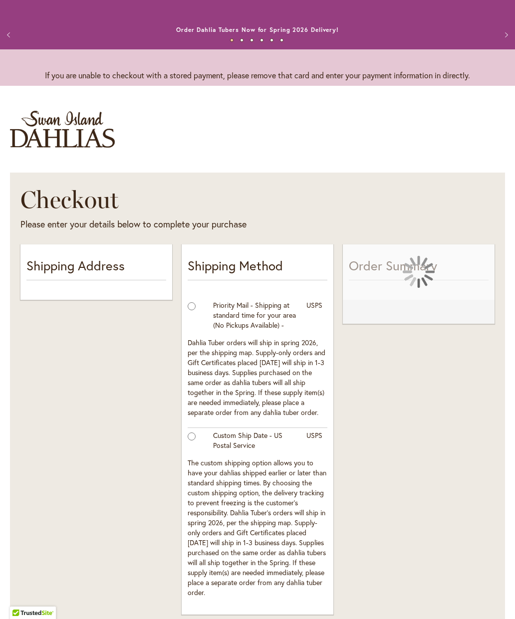
select select "**"
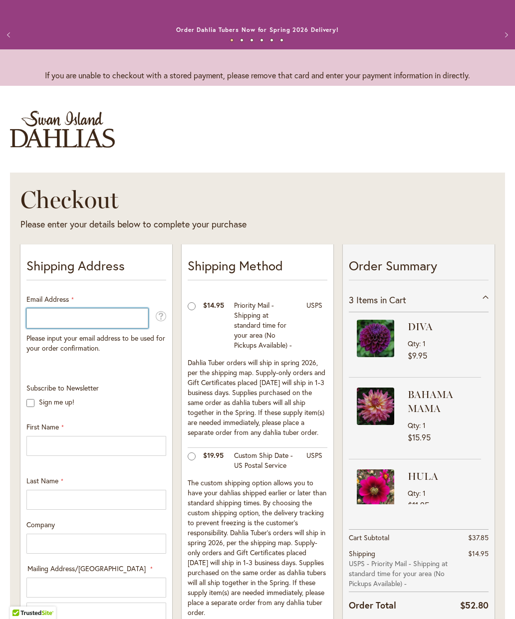
click at [97, 328] on input "Email Address" at bounding box center [87, 318] width 122 height 20
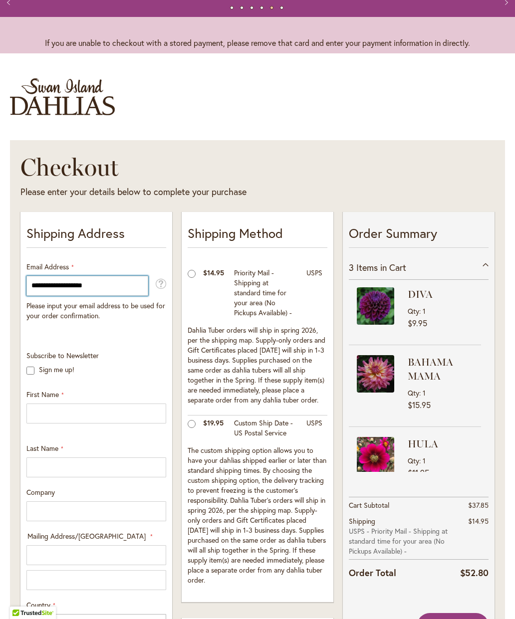
type input "**********"
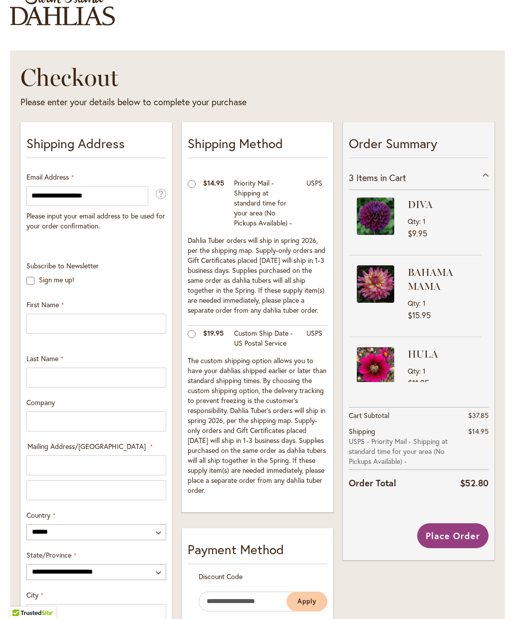
scroll to position [129, 0]
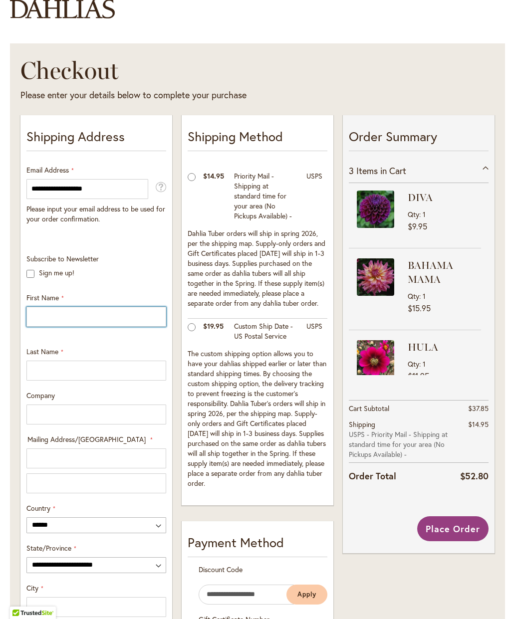
click at [95, 322] on input "First Name" at bounding box center [96, 317] width 140 height 20
type input "*******"
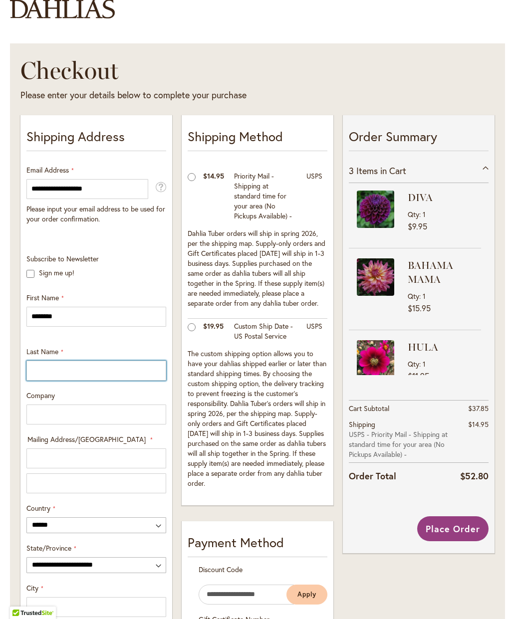
click at [93, 381] on input "Last Name" at bounding box center [96, 371] width 140 height 20
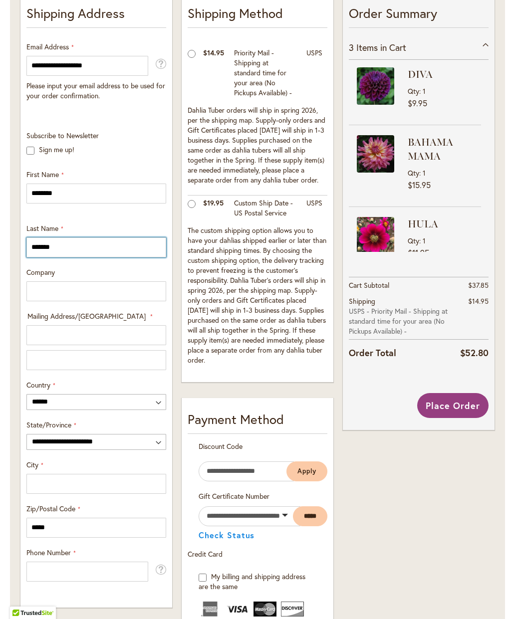
scroll to position [284, 0]
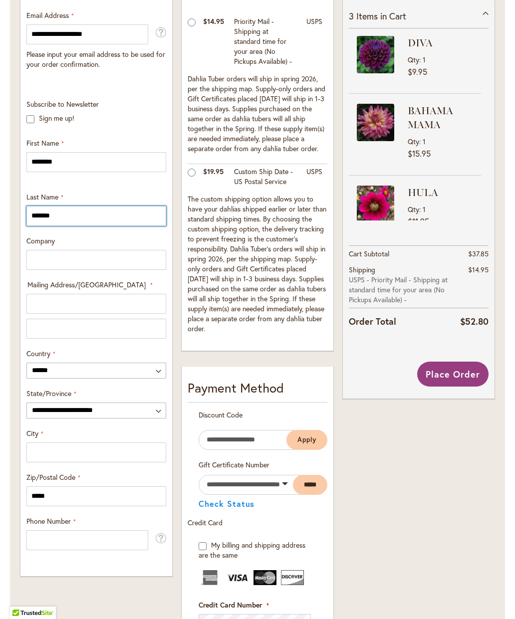
type input "*******"
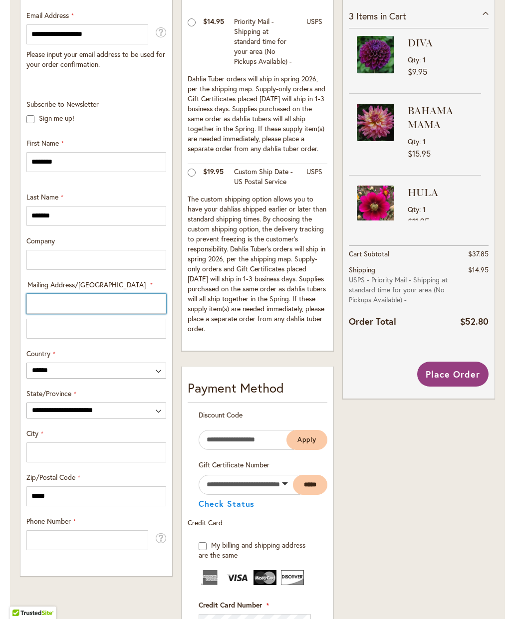
click at [95, 314] on input "Mailing Address/PO BOX: Line 1" at bounding box center [96, 304] width 140 height 20
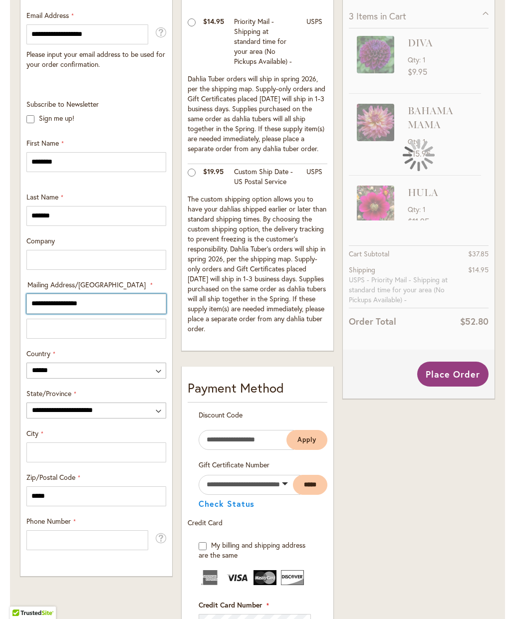
type input "**********"
click at [107, 337] on input "Mailing Address/PO BOX: Line 2" at bounding box center [96, 329] width 140 height 20
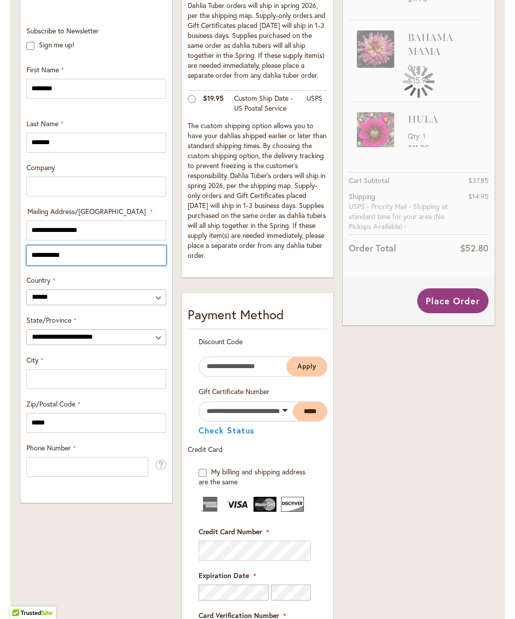
scroll to position [360, 0]
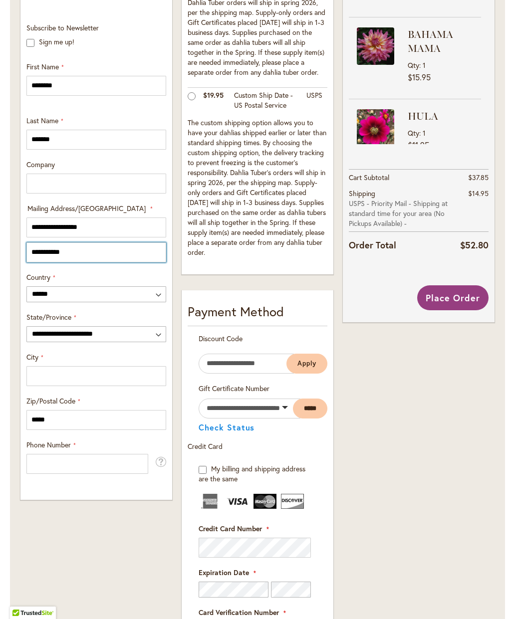
type input "**********"
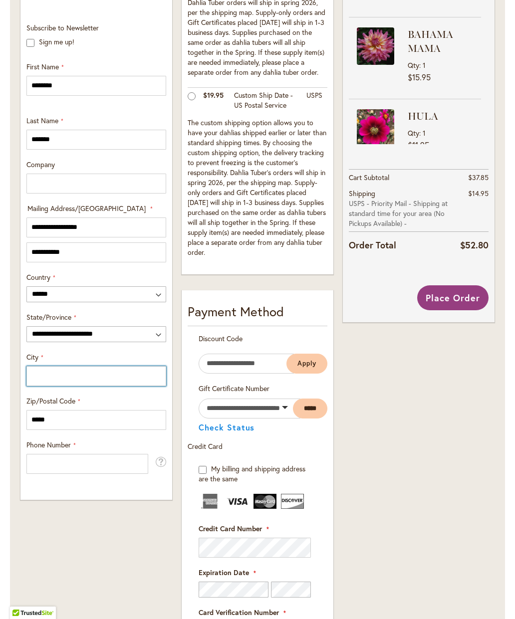
click at [110, 386] on input "City" at bounding box center [96, 376] width 140 height 20
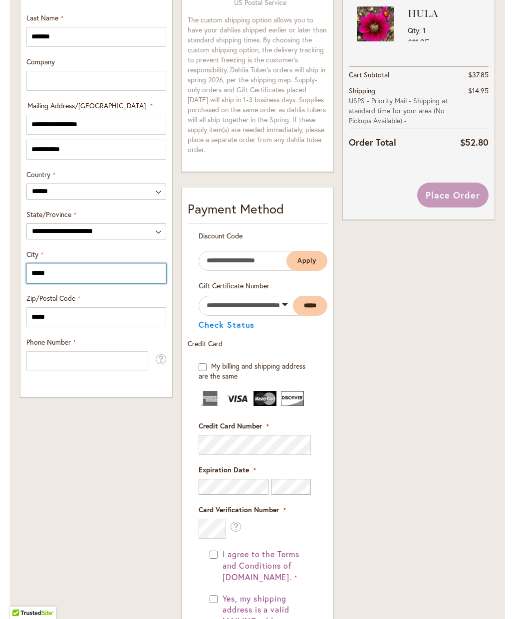
scroll to position [465, 0]
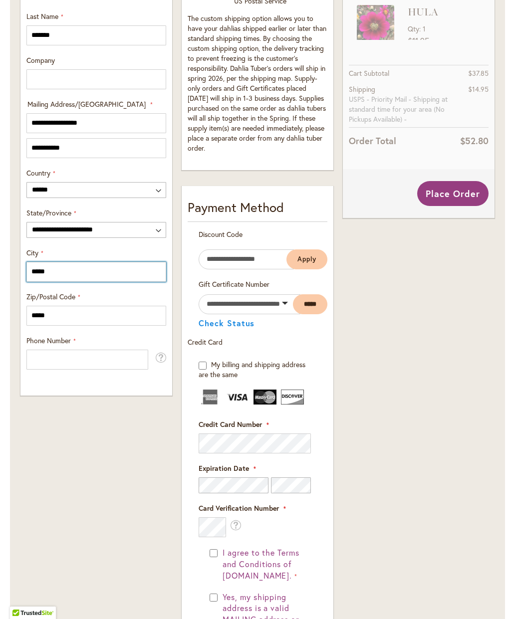
type input "*****"
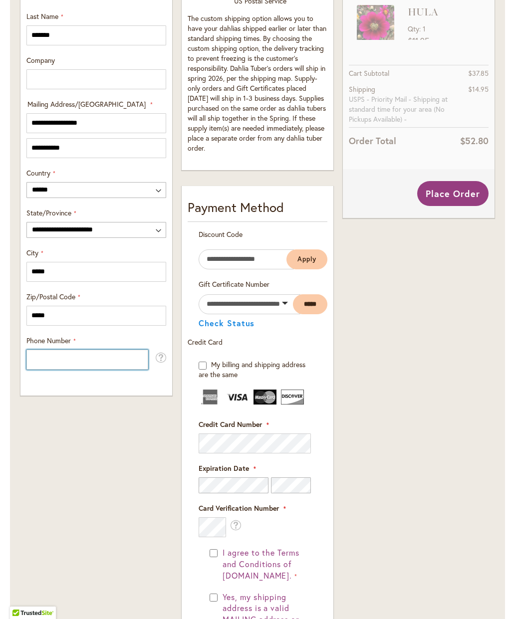
click at [118, 366] on input "Phone Number" at bounding box center [87, 360] width 122 height 20
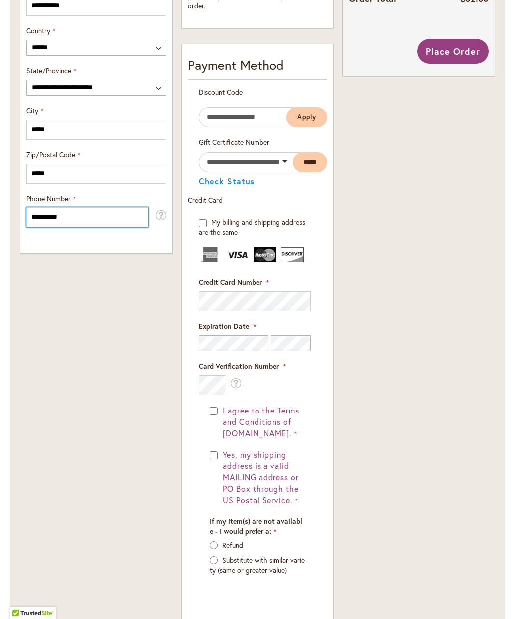
scroll to position [616, 0]
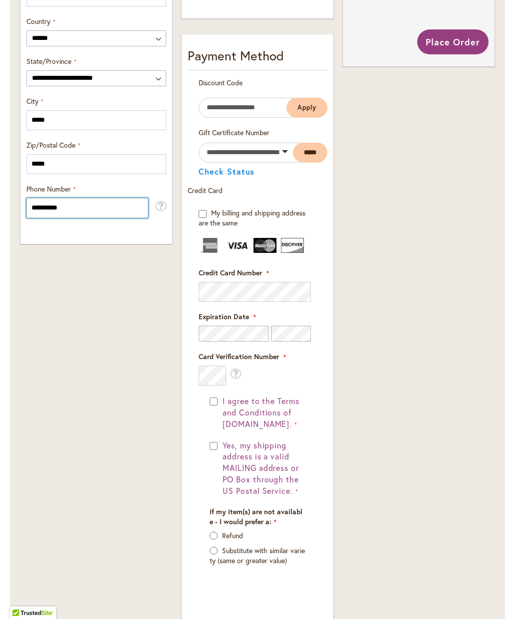
type input "**********"
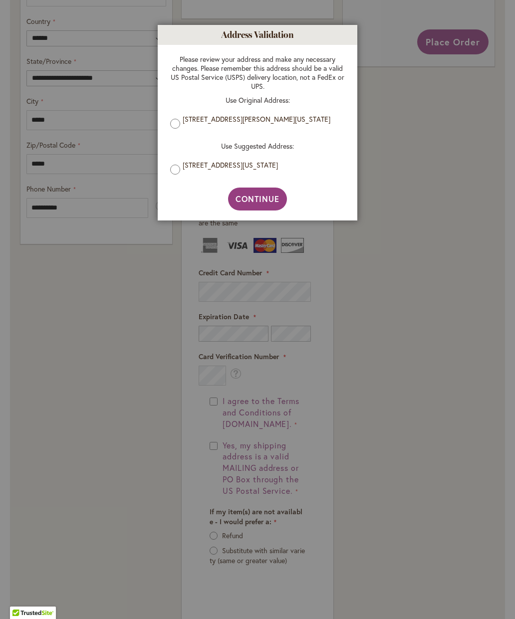
click at [262, 199] on span "Continue" at bounding box center [257, 199] width 44 height 10
type input "**********"
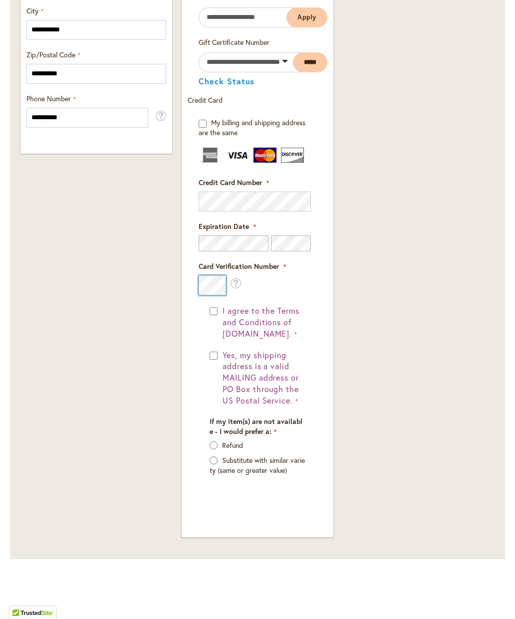
scroll to position [712, 0]
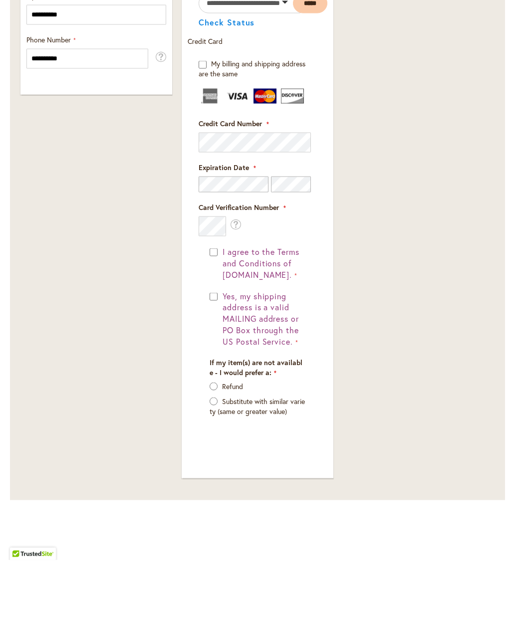
click at [220, 305] on button "I agree to the Terms and Conditions of dahlias.com." at bounding box center [262, 322] width 85 height 34
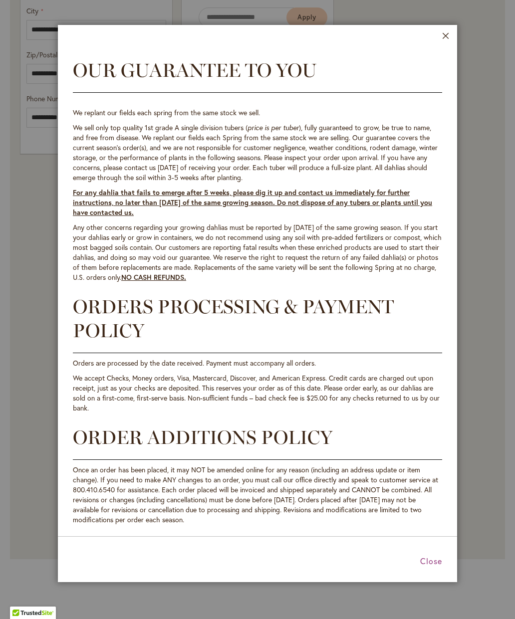
click at [446, 37] on button "Close" at bounding box center [445, 37] width 7 height 11
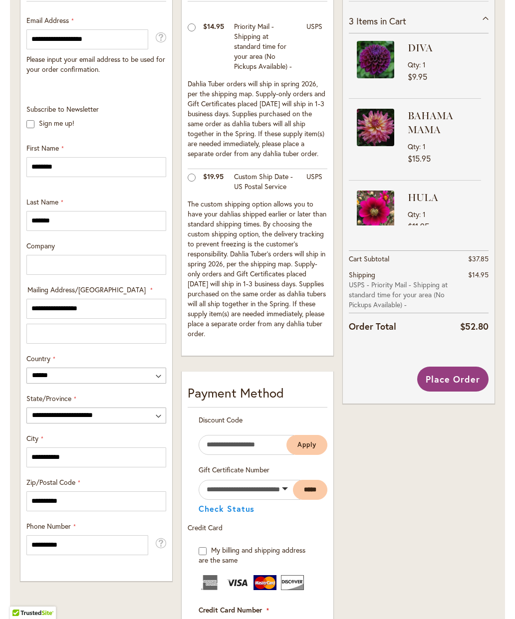
scroll to position [277, 0]
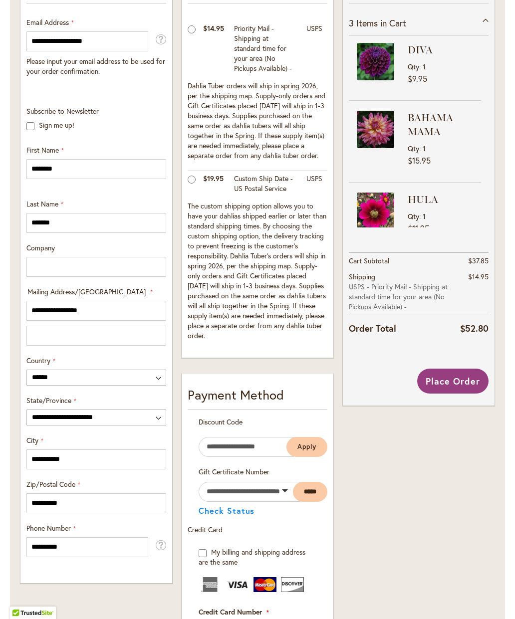
click at [456, 387] on span "Place Order" at bounding box center [453, 381] width 54 height 12
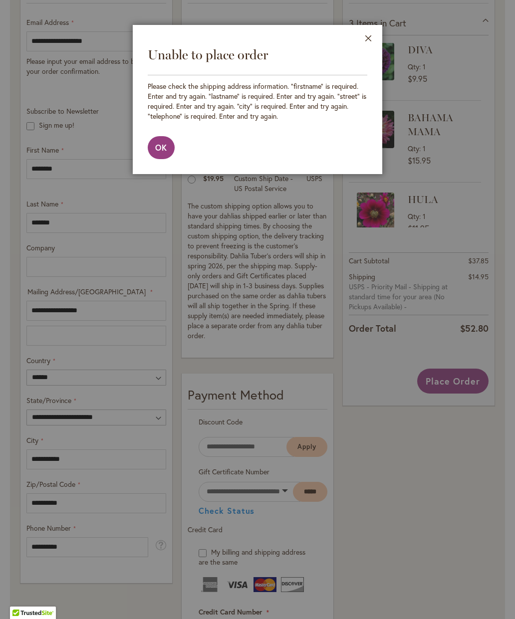
click at [163, 149] on span "OK" at bounding box center [161, 147] width 12 height 10
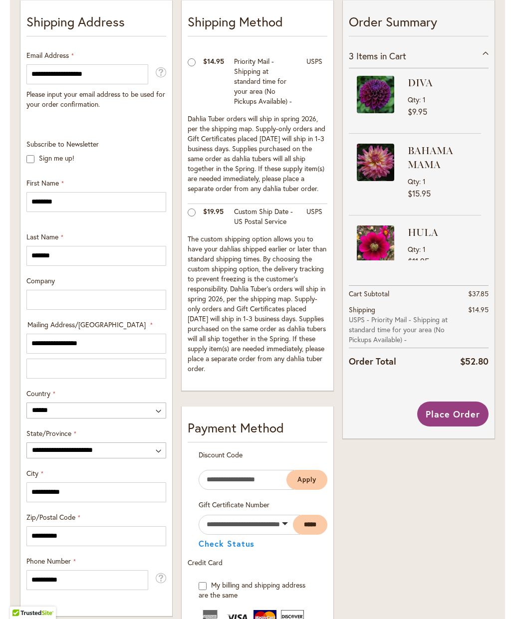
scroll to position [244, 0]
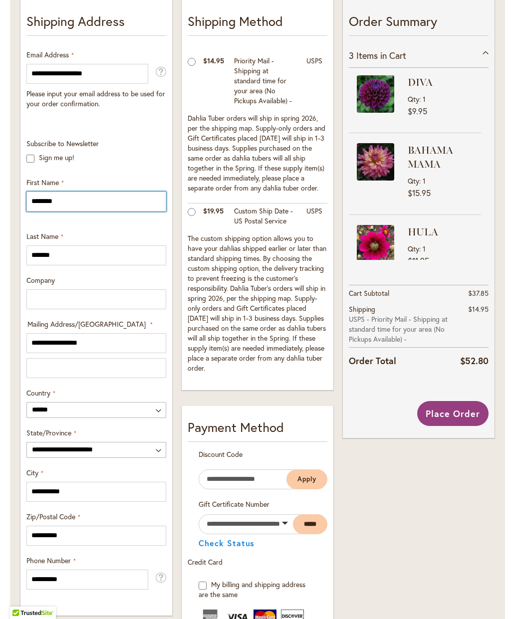
click at [83, 210] on input "*******" at bounding box center [96, 202] width 140 height 20
type input "*******"
click at [94, 262] on input "*******" at bounding box center [96, 255] width 140 height 20
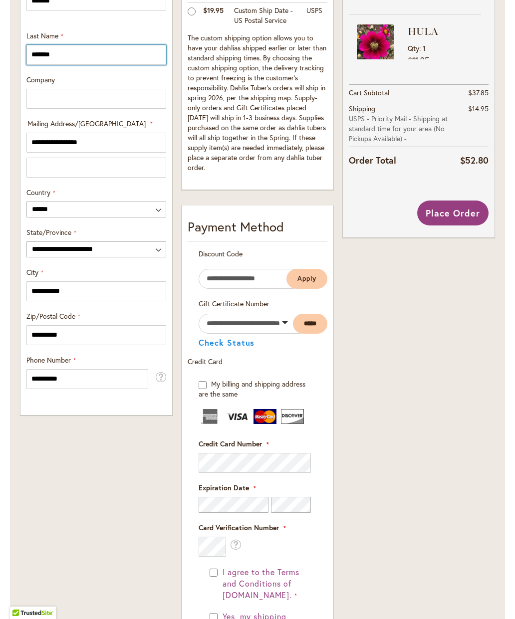
scroll to position [443, 0]
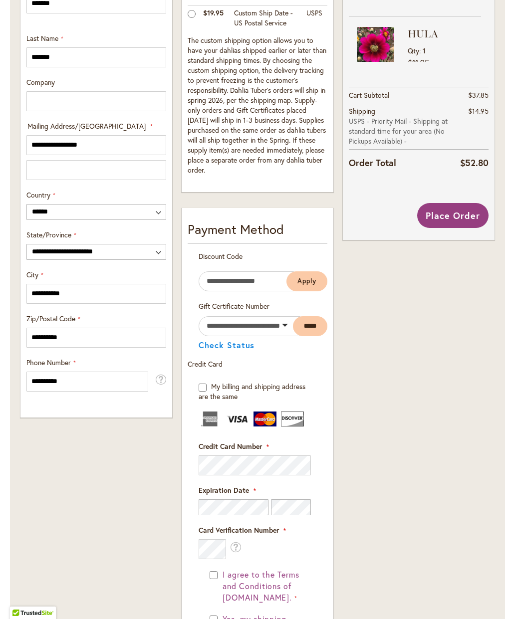
click at [452, 222] on span "Place Order" at bounding box center [453, 216] width 54 height 12
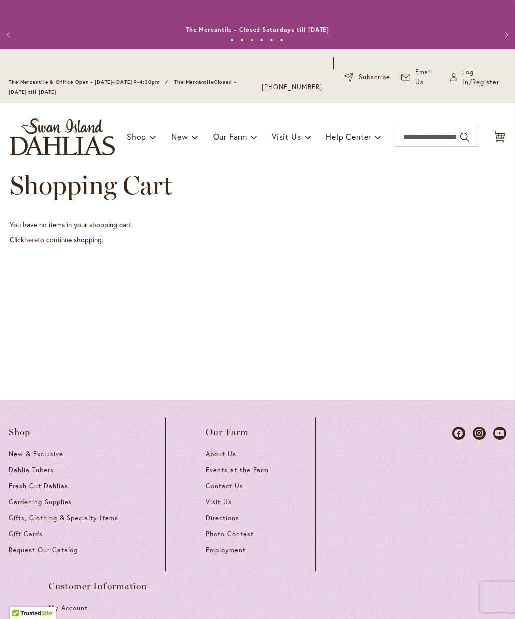
click at [470, 87] on span "Log In/Register" at bounding box center [484, 77] width 44 height 20
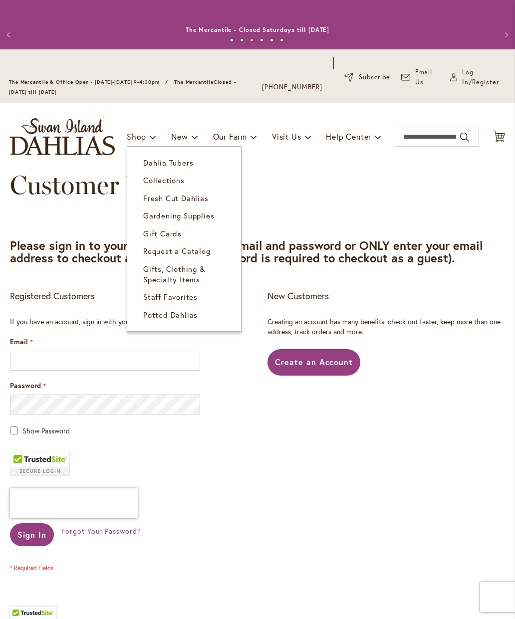
click at [179, 302] on span "Staff Favorites" at bounding box center [170, 297] width 54 height 10
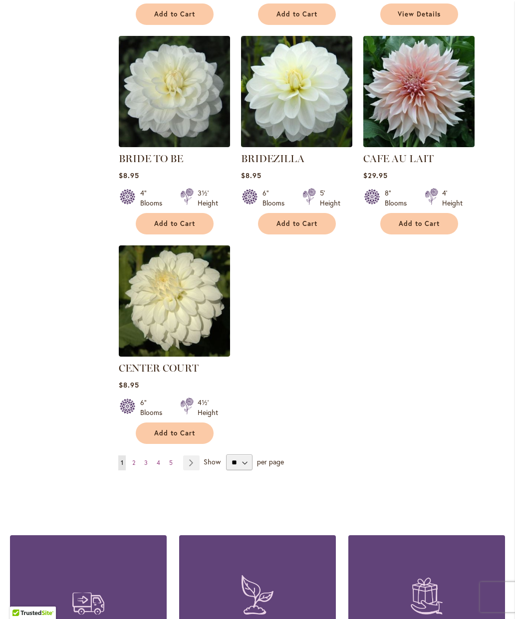
scroll to position [1082, 0]
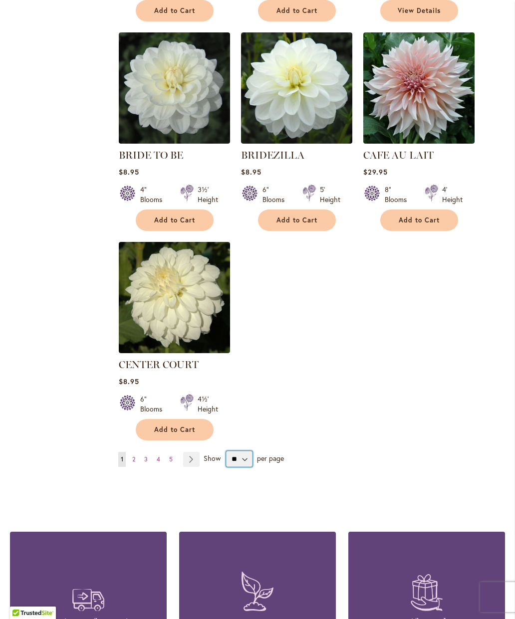
click at [247, 467] on select "** ** ** **" at bounding box center [239, 459] width 26 height 16
select select "**"
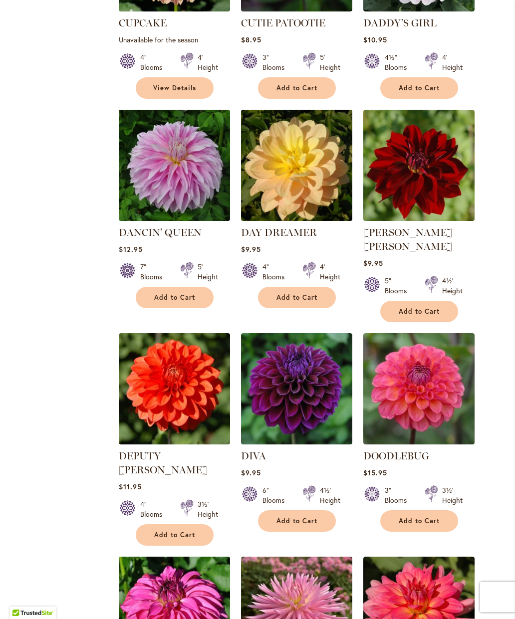
scroll to position [2095, 0]
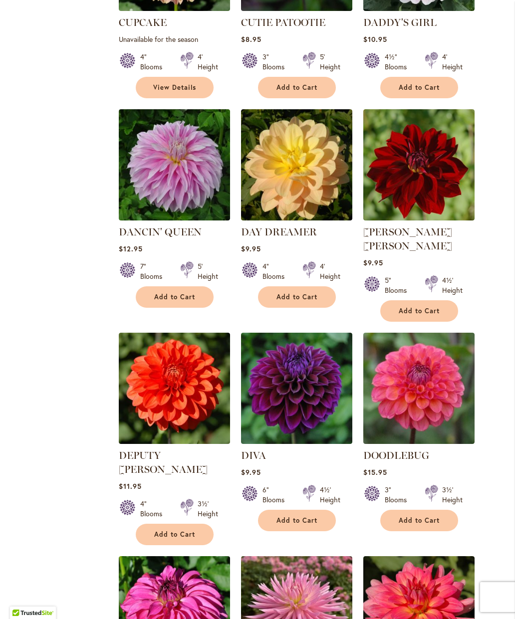
click at [304, 516] on span "Add to Cart" at bounding box center [296, 520] width 41 height 8
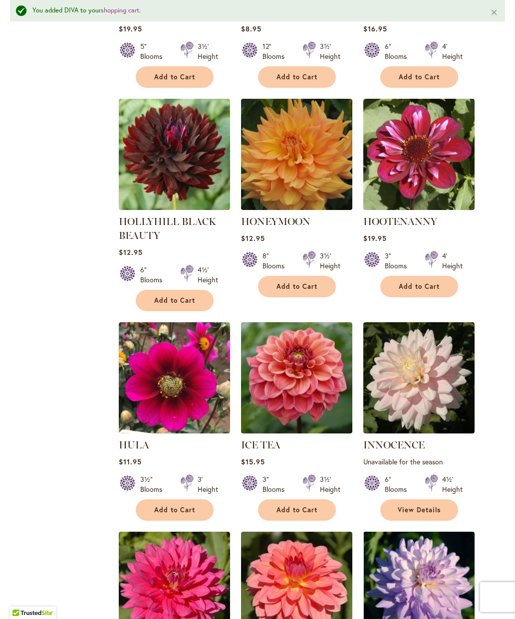
scroll to position [3869, 0]
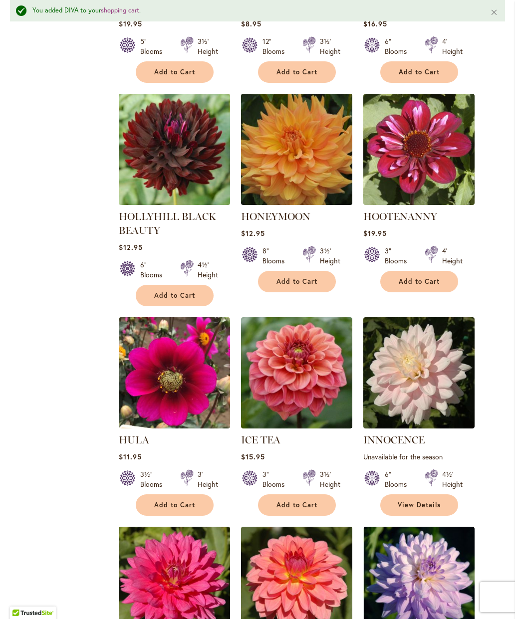
click at [179, 501] on span "Add to Cart" at bounding box center [174, 505] width 41 height 8
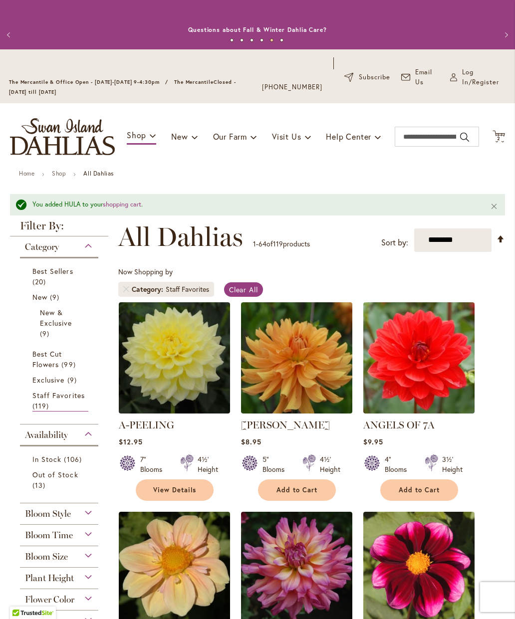
scroll to position [0, 0]
click at [419, 147] on input "Search" at bounding box center [437, 137] width 84 height 20
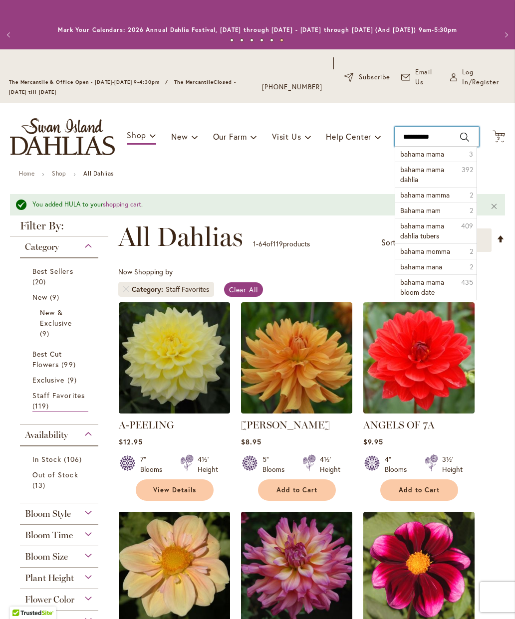
type input "**********"
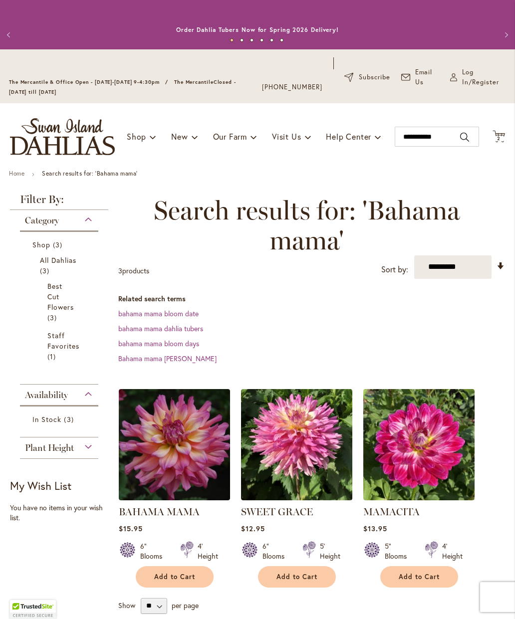
click at [181, 581] on span "Add to Cart" at bounding box center [174, 577] width 41 height 8
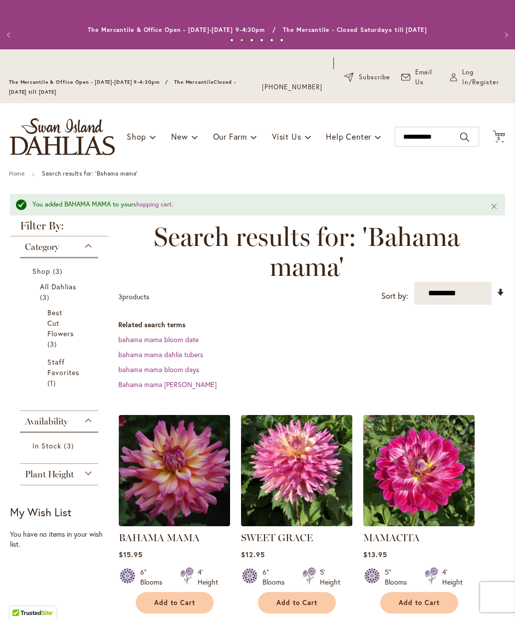
click at [155, 209] on link "shopping cart" at bounding box center [152, 204] width 38 height 8
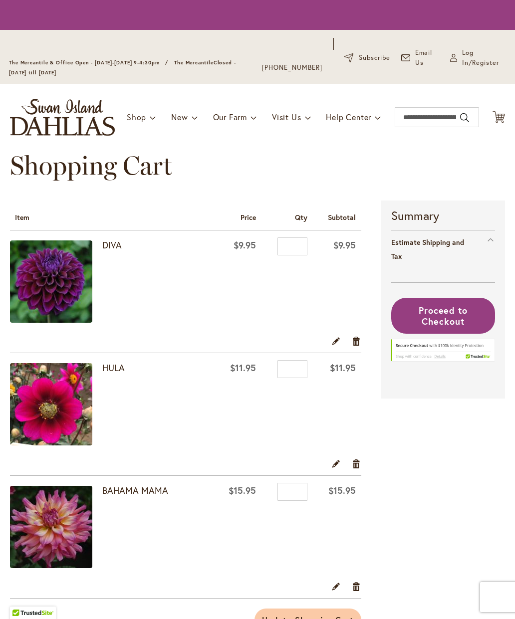
select select "**"
